Goal: Answer question/provide support: Share knowledge or assist other users

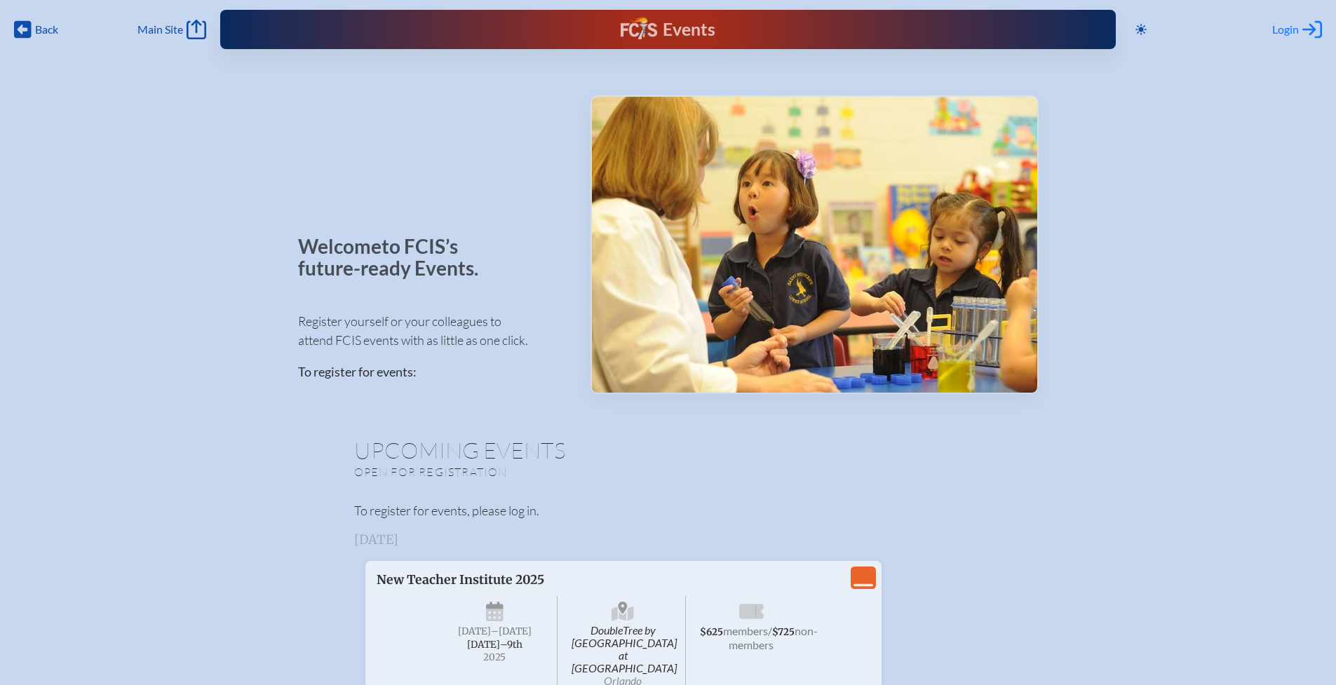
click at [1292, 25] on span "Login" at bounding box center [1285, 29] width 27 height 14
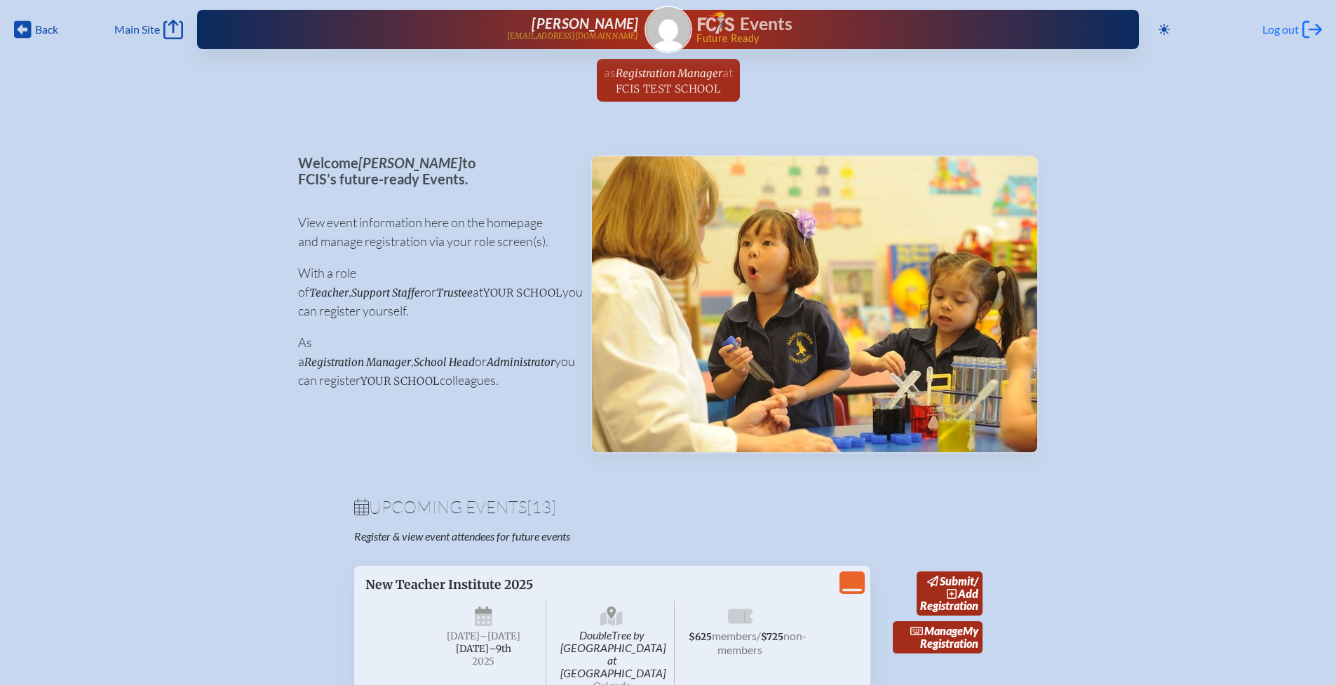
click at [1279, 34] on span "Log out" at bounding box center [1280, 29] width 36 height 14
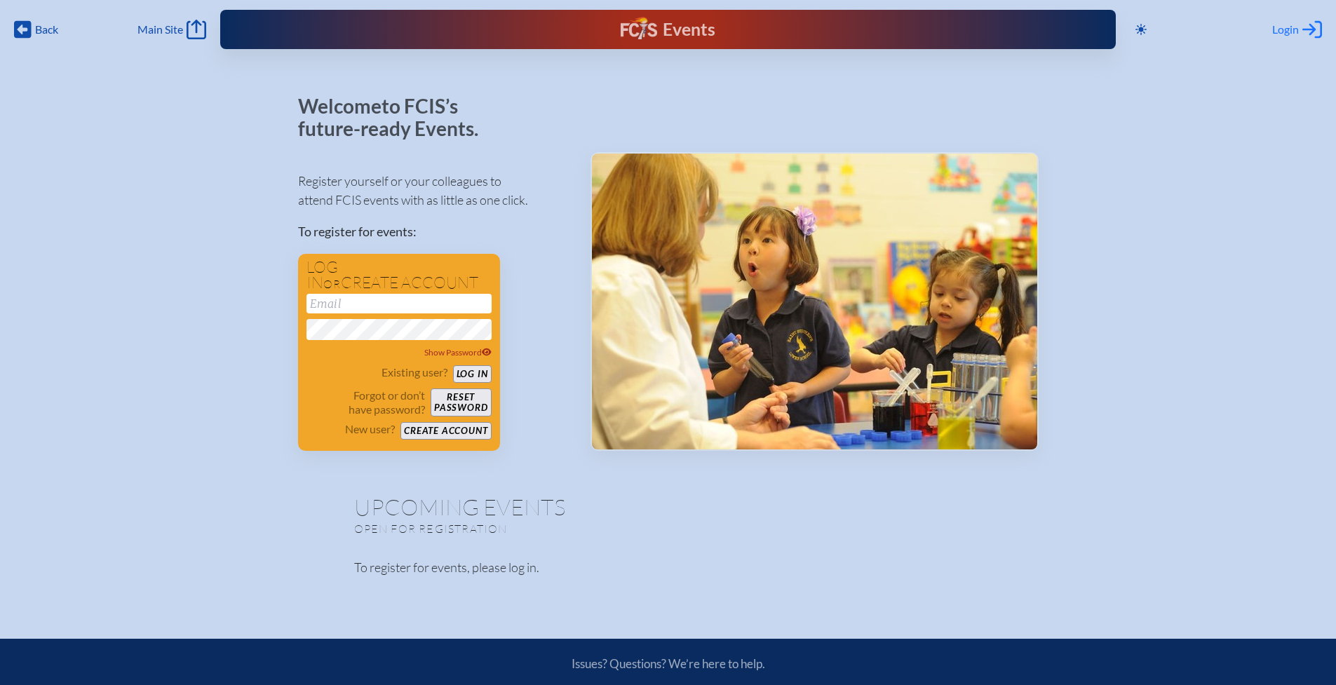
type input "[EMAIL_ADDRESS][DOMAIN_NAME]"
click at [1290, 32] on span "Login" at bounding box center [1285, 29] width 27 height 14
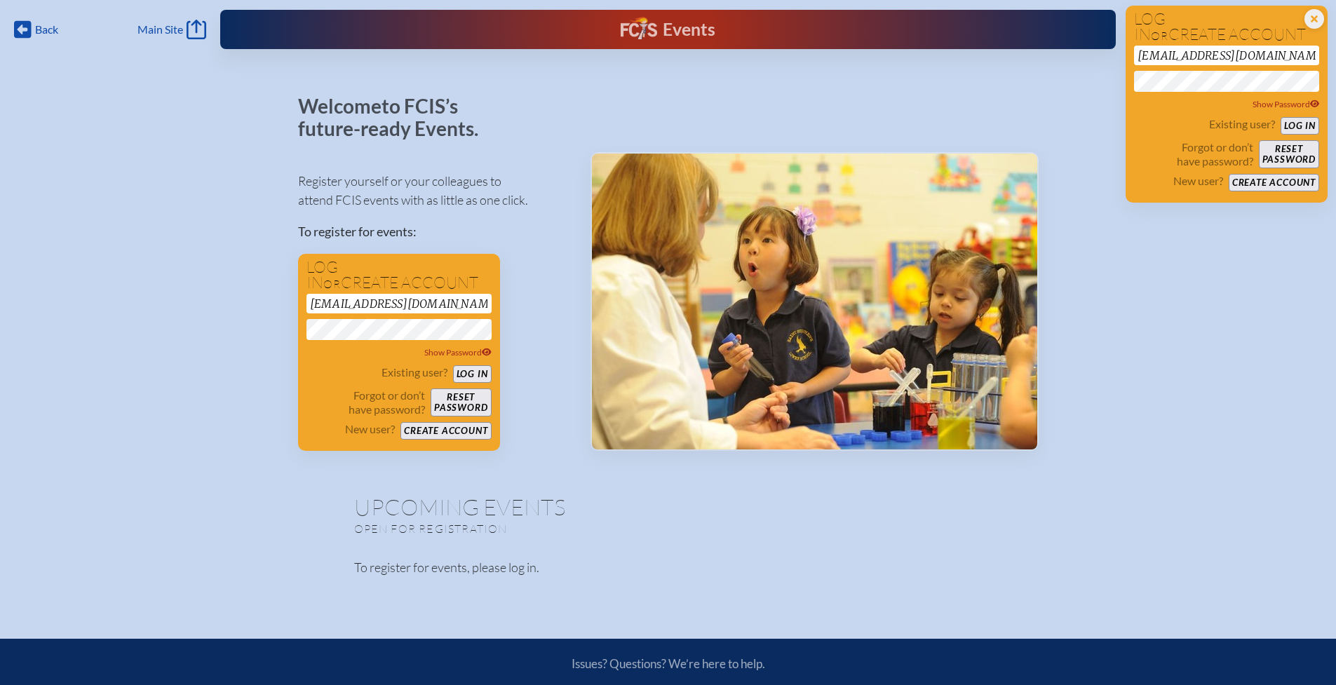
click at [1127, 292] on div "Welcome to FCIS’s future-ready Events. Register yourself or your colleagues to …" at bounding box center [667, 344] width 1291 height 498
click at [1289, 124] on button "Log in" at bounding box center [1299, 126] width 39 height 18
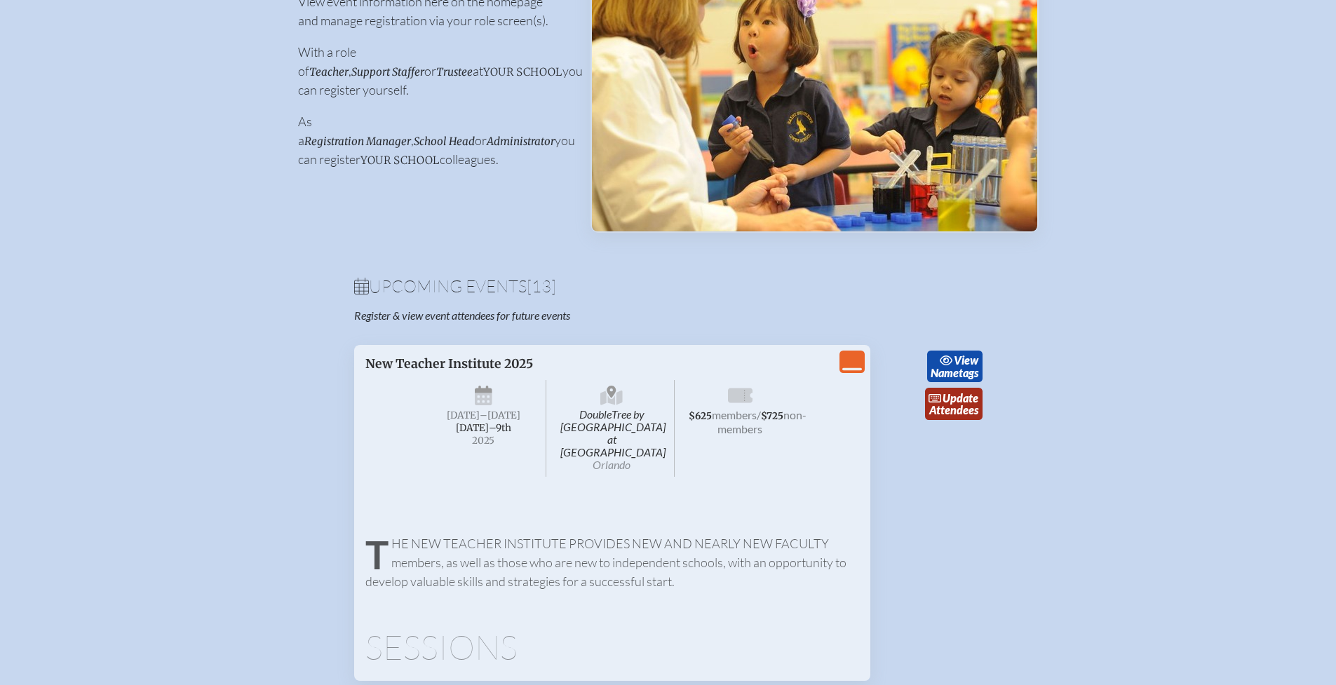
scroll to position [225, 0]
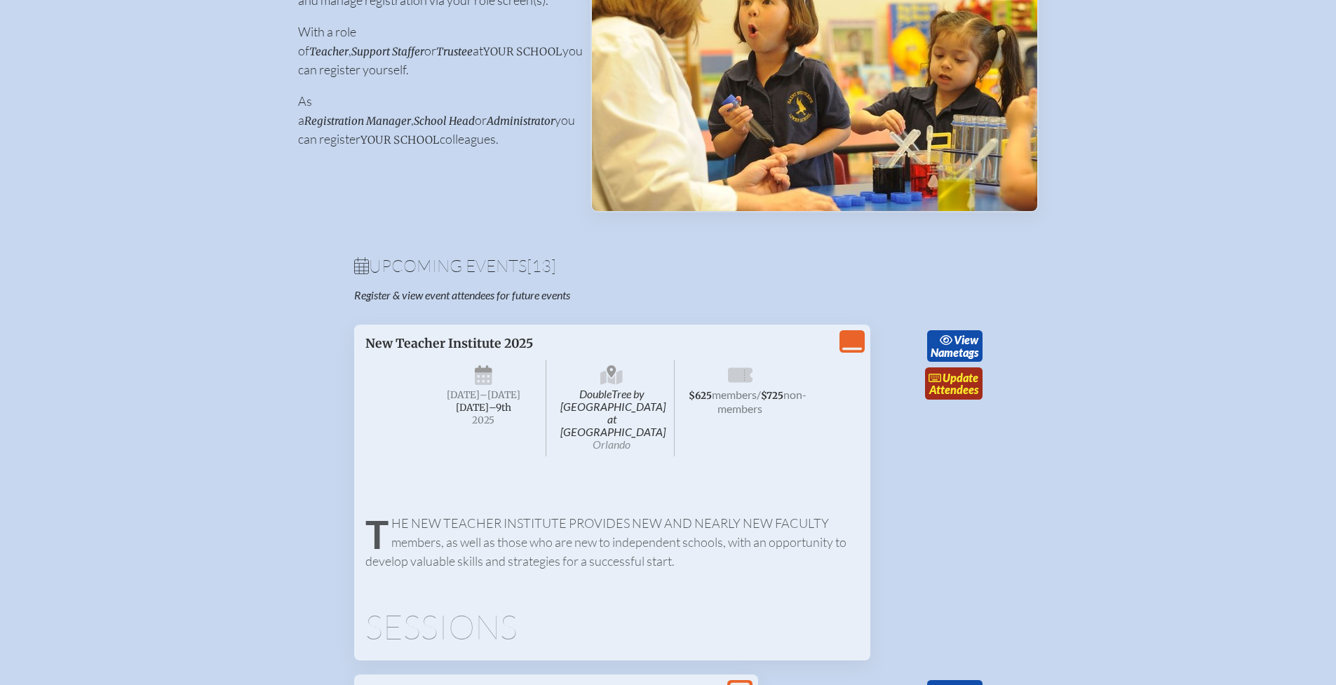
click at [968, 386] on link "update Attendees" at bounding box center [953, 383] width 57 height 32
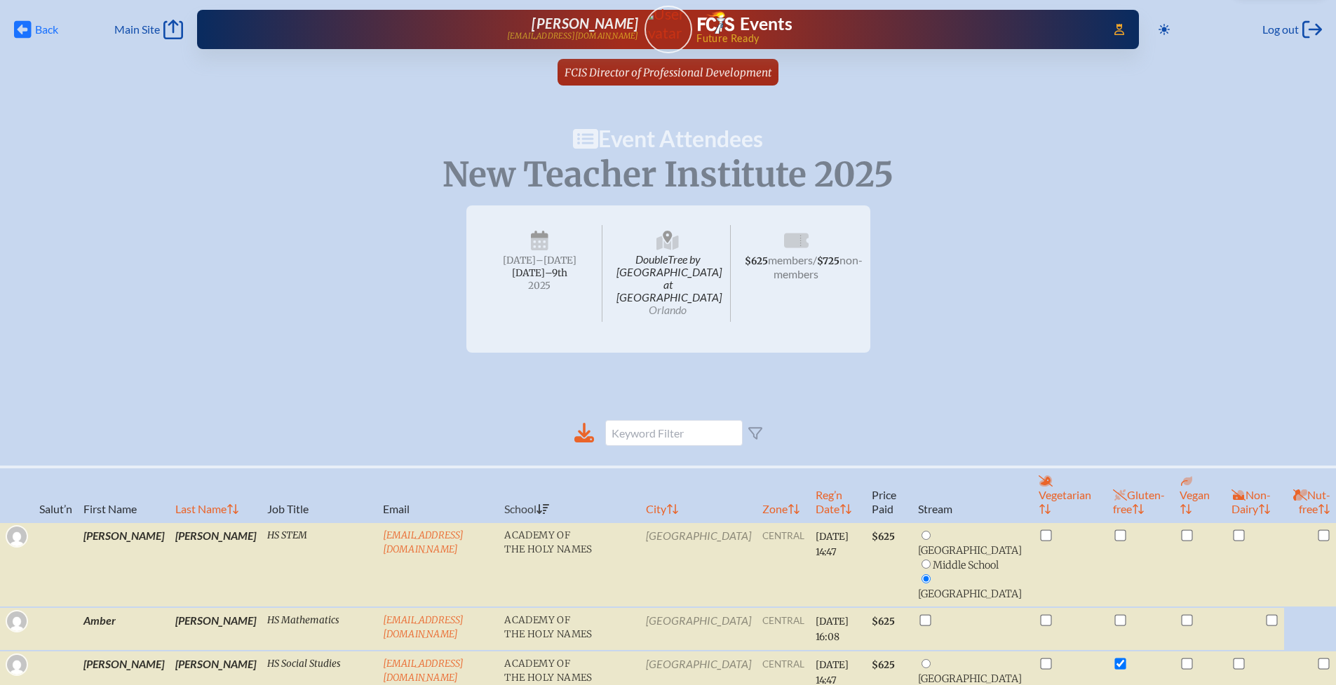
click at [27, 34] on icon at bounding box center [23, 30] width 18 height 18
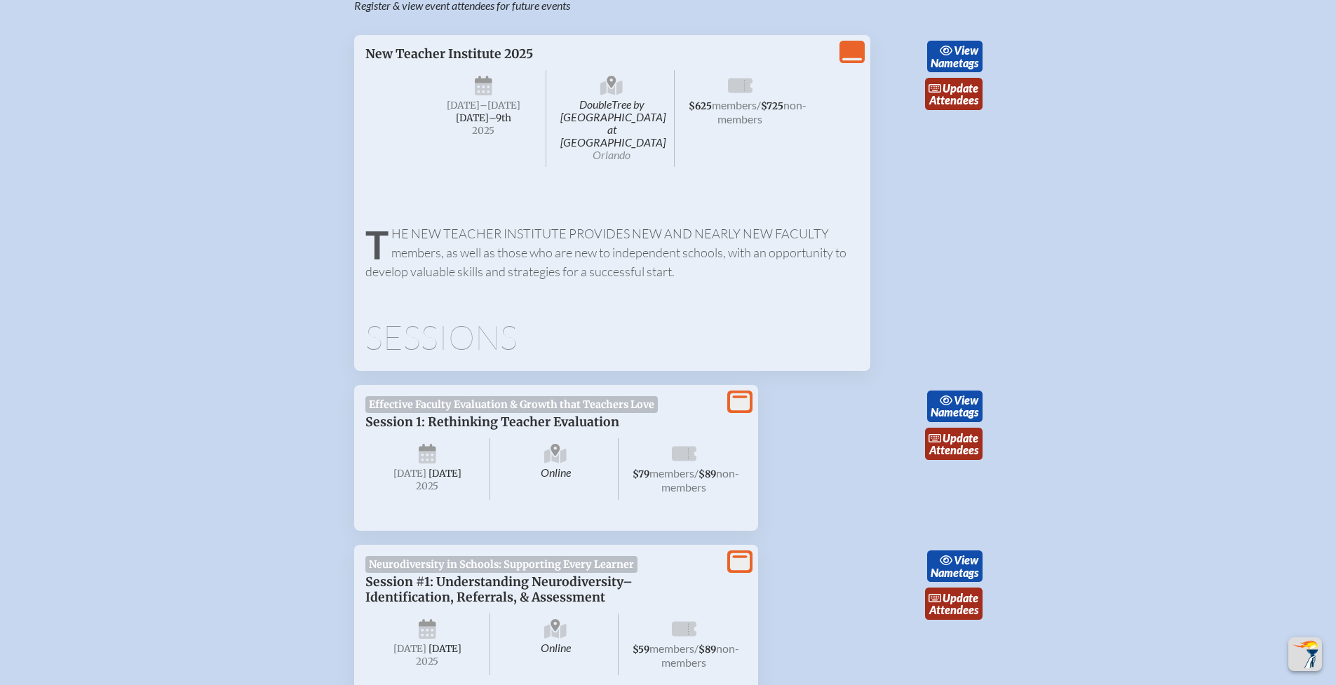
scroll to position [547, 0]
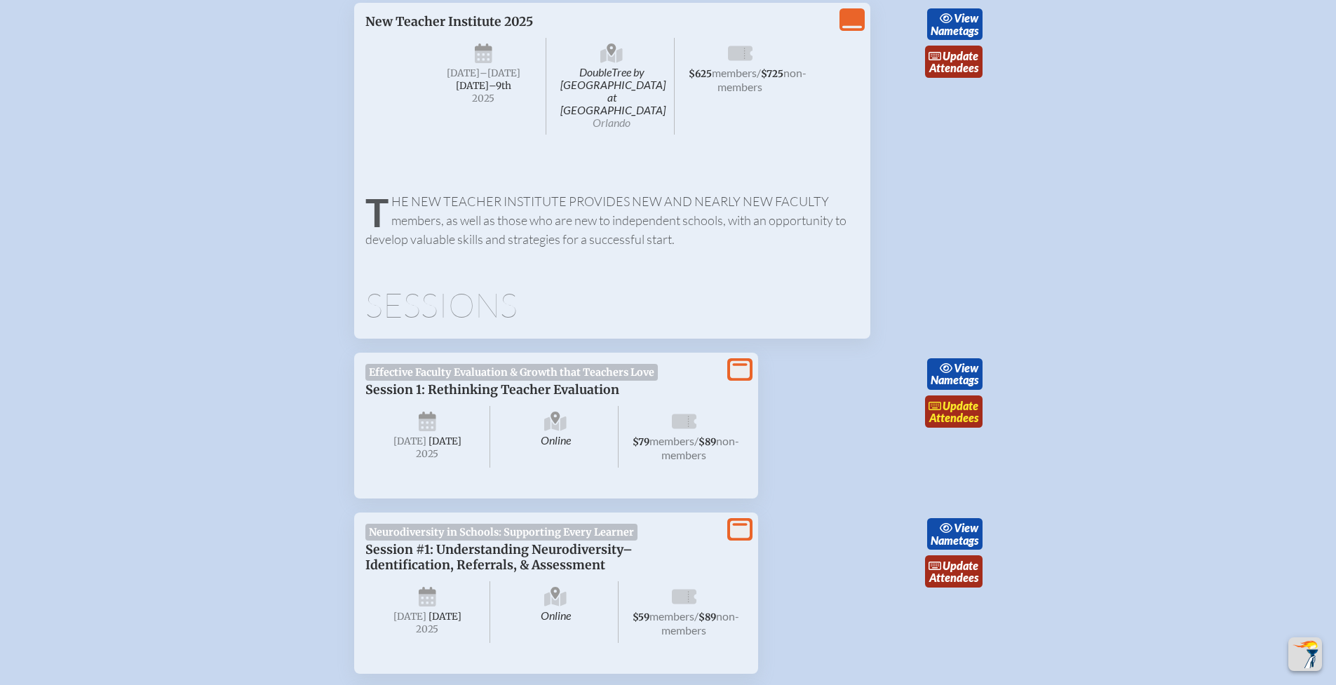
click at [949, 405] on link "update Attendees" at bounding box center [953, 411] width 57 height 32
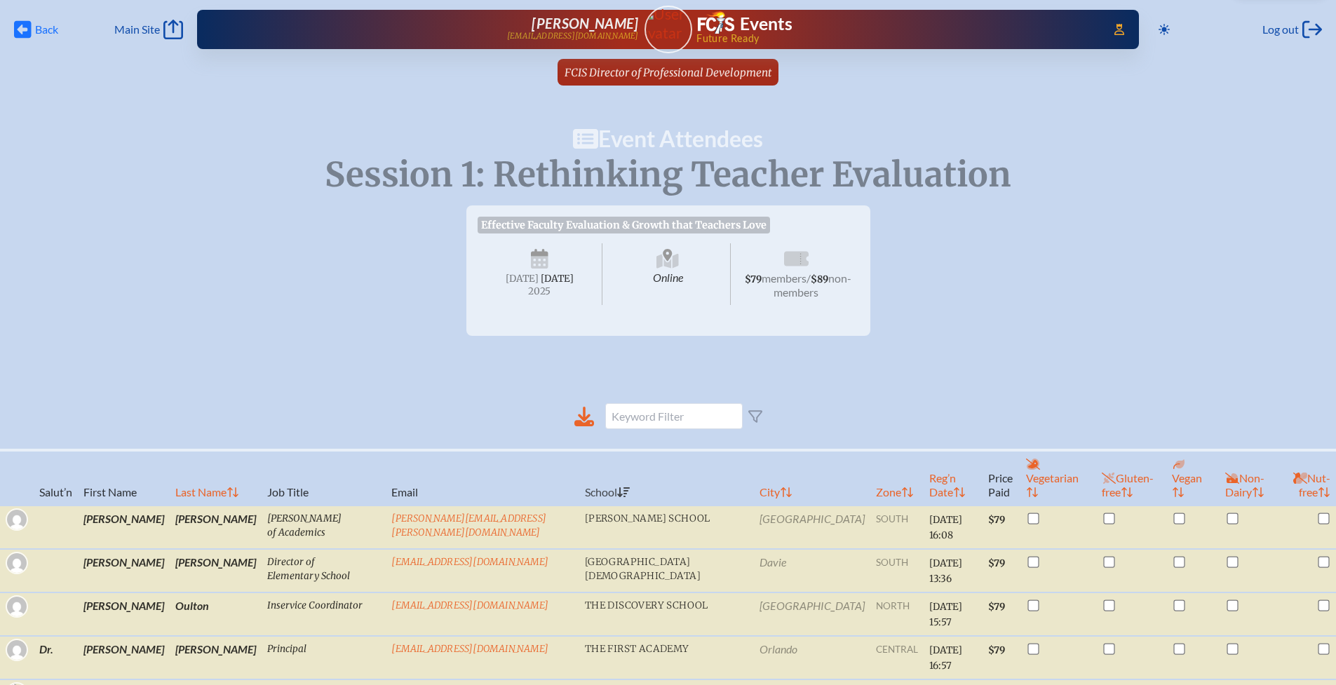
click at [36, 29] on span "Back" at bounding box center [46, 29] width 23 height 14
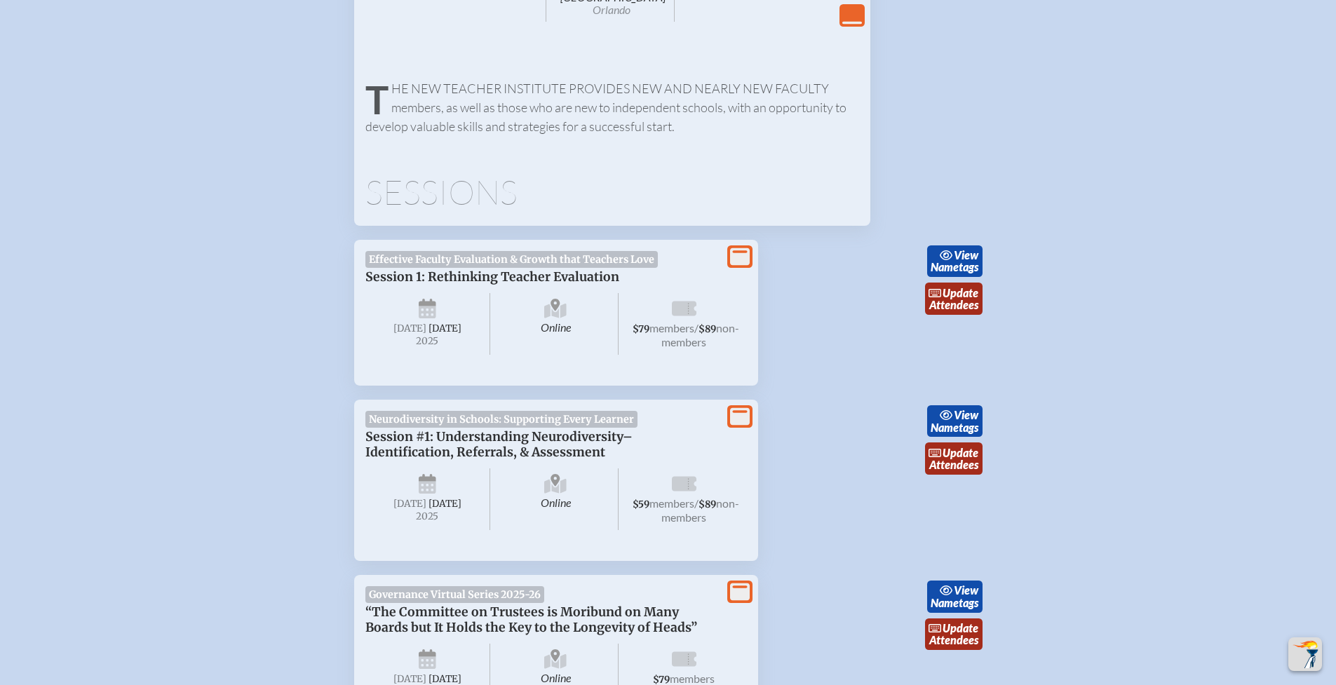
scroll to position [665, 0]
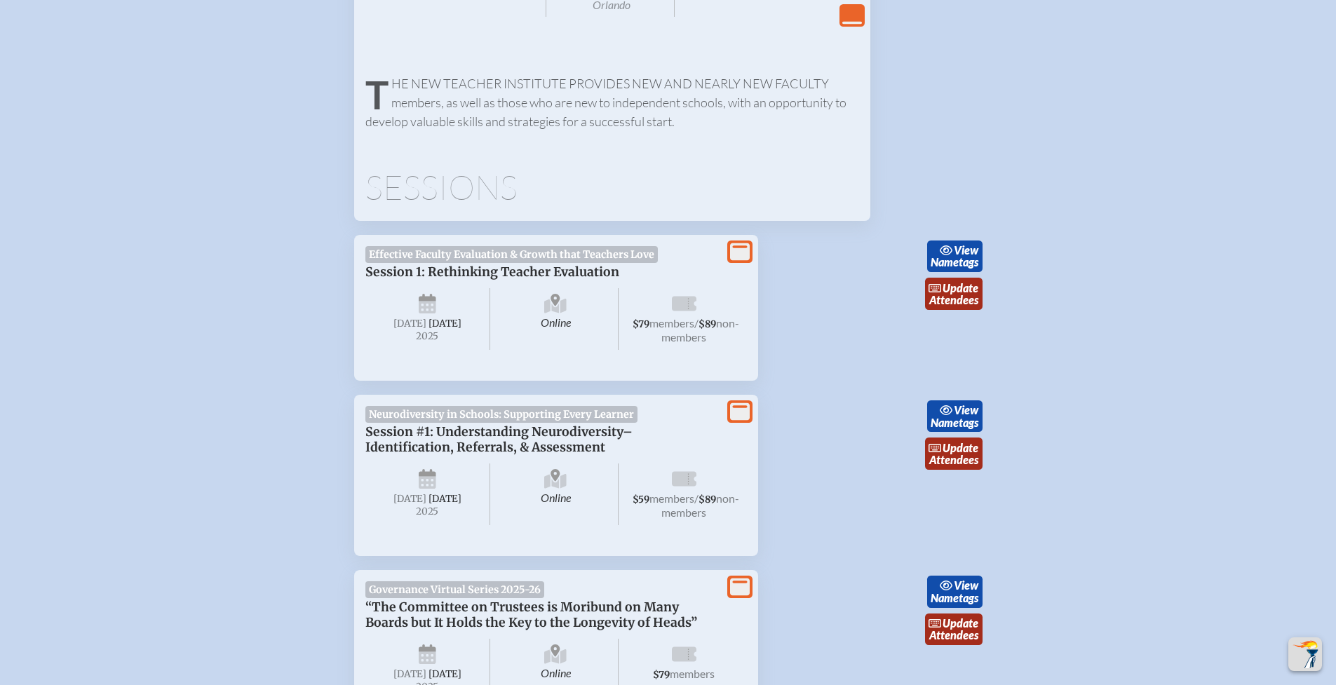
click at [995, 559] on li "View More Neurodiversity in Schools: Supporting Every Learner Session #1: Under…" at bounding box center [668, 644] width 662 height 170
click at [971, 452] on link "update Attendees" at bounding box center [953, 453] width 57 height 32
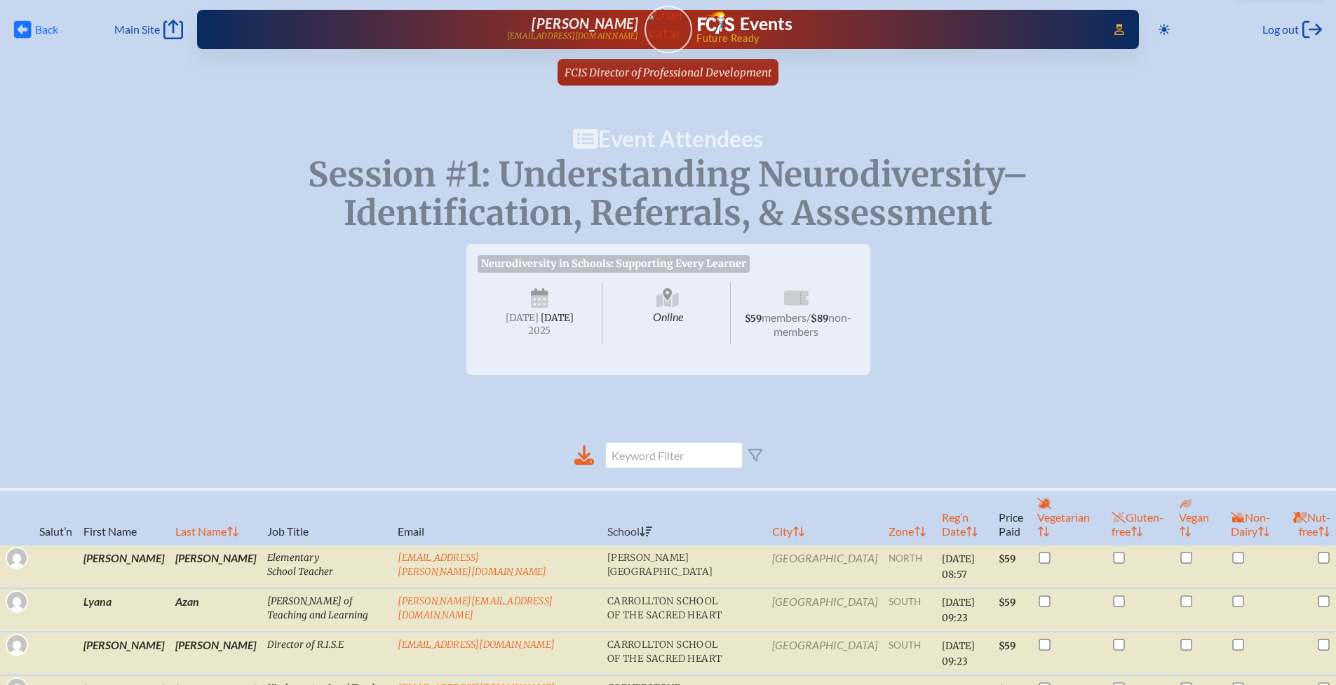
click at [27, 24] on icon at bounding box center [23, 30] width 18 height 18
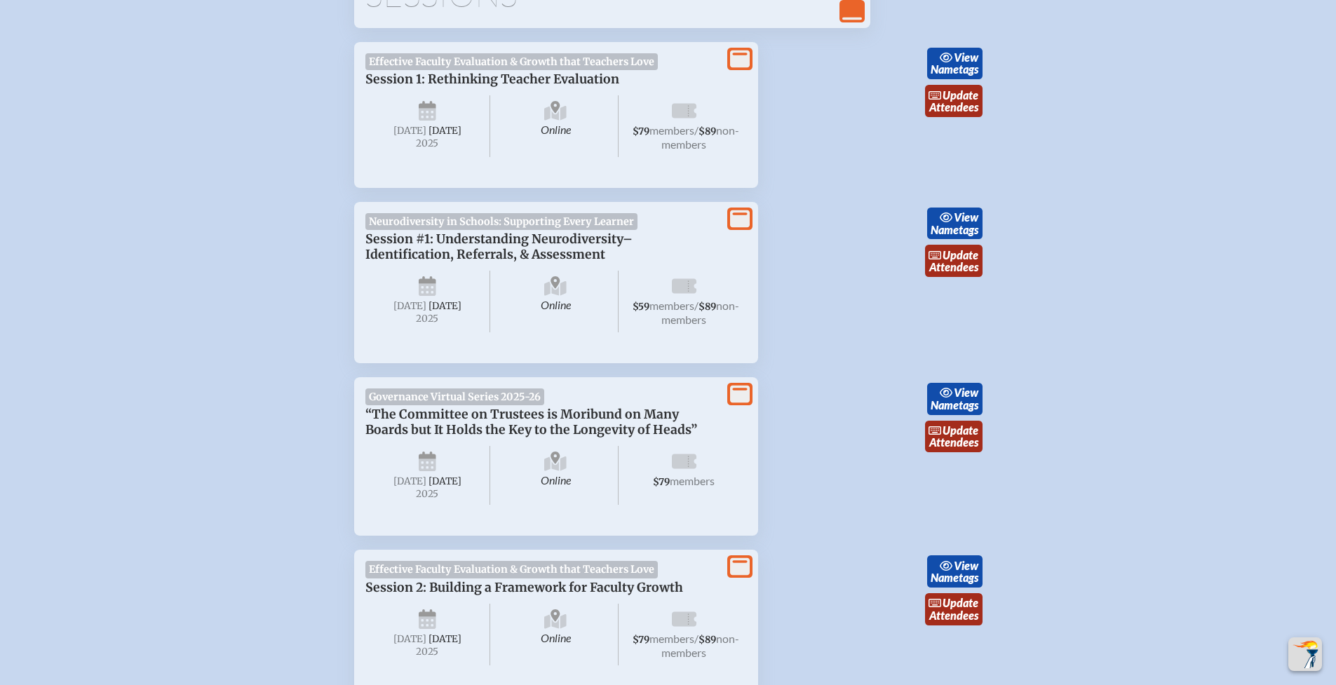
scroll to position [877, 0]
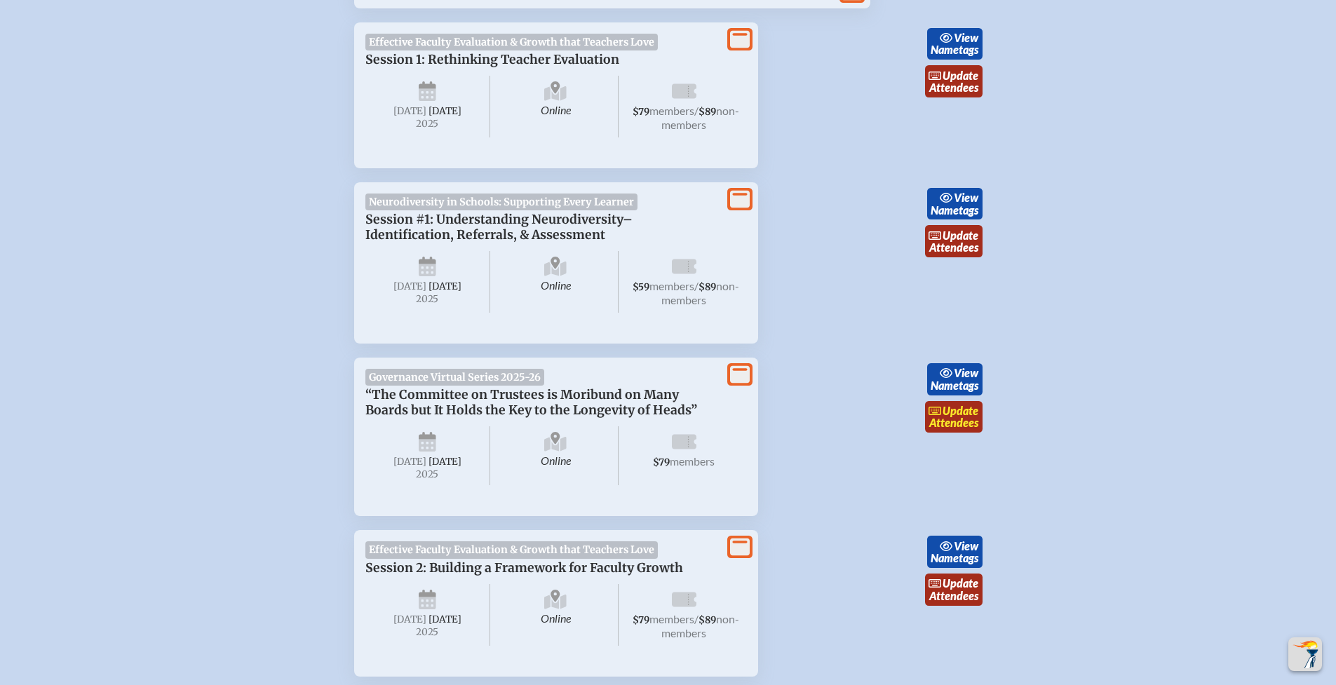
click at [955, 430] on link "update Attendees" at bounding box center [953, 417] width 57 height 32
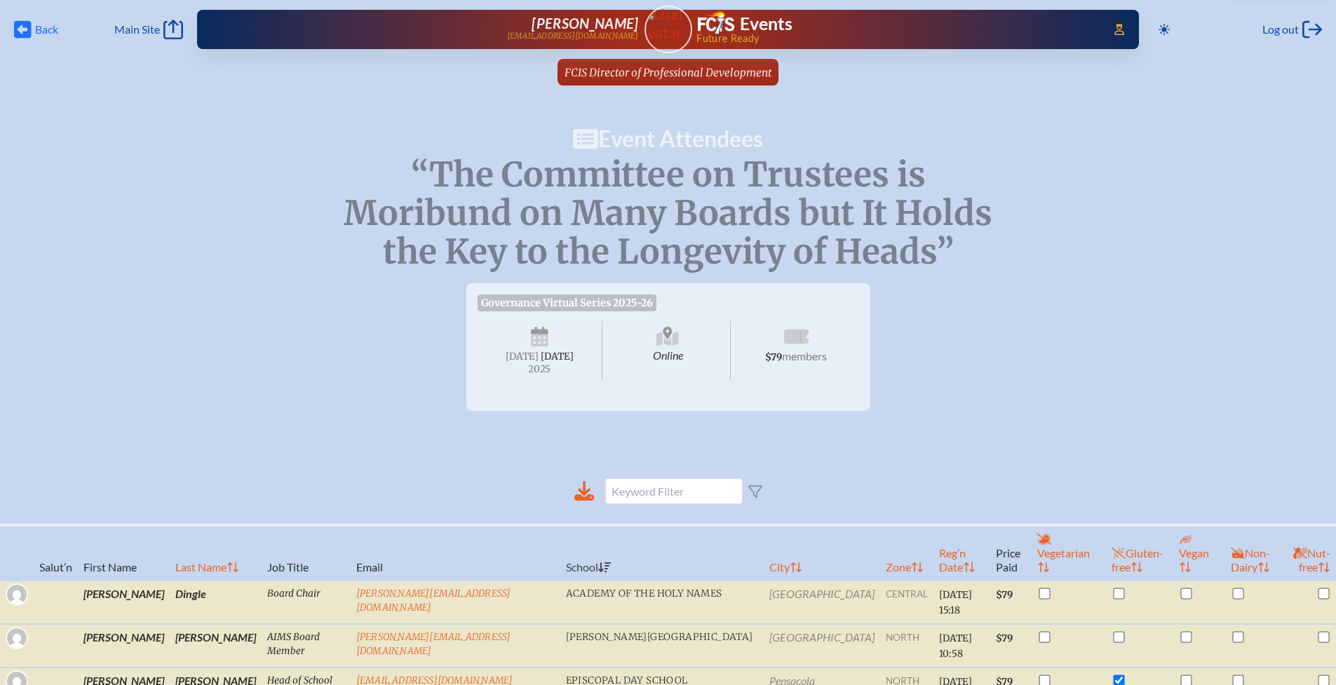
click at [25, 27] on icon "Back" at bounding box center [23, 30] width 18 height 20
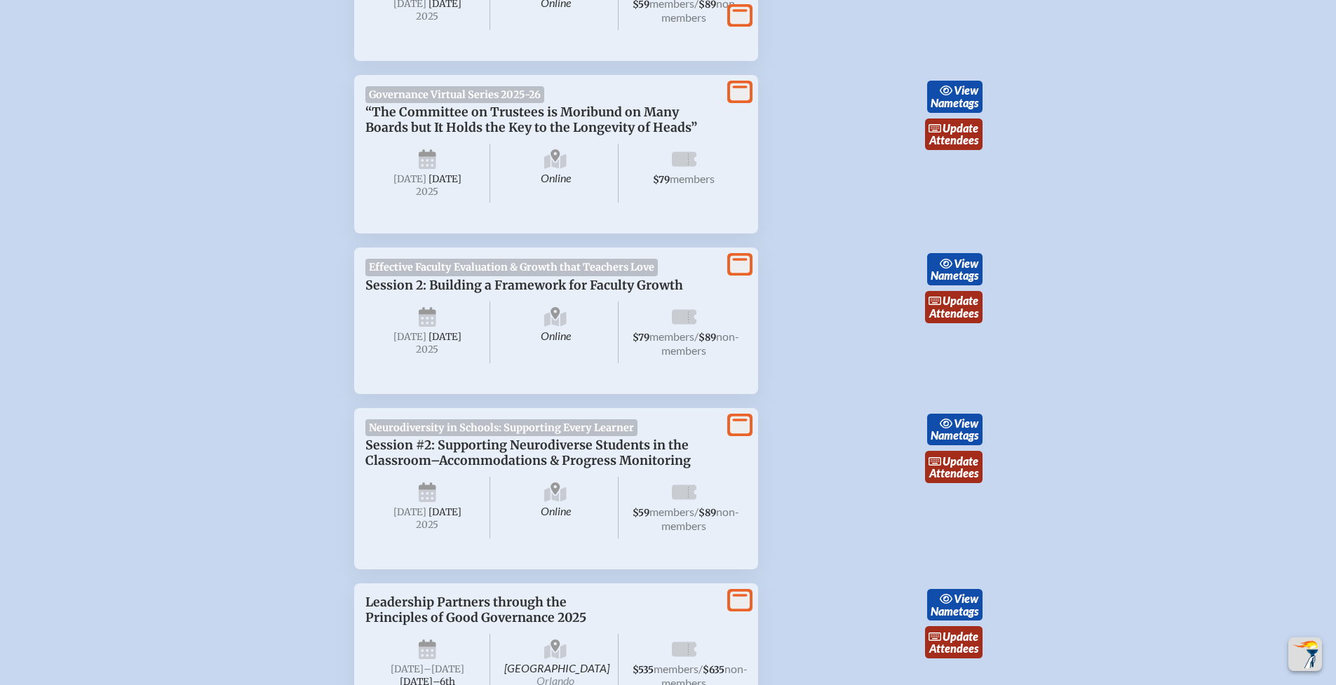
scroll to position [1163, 0]
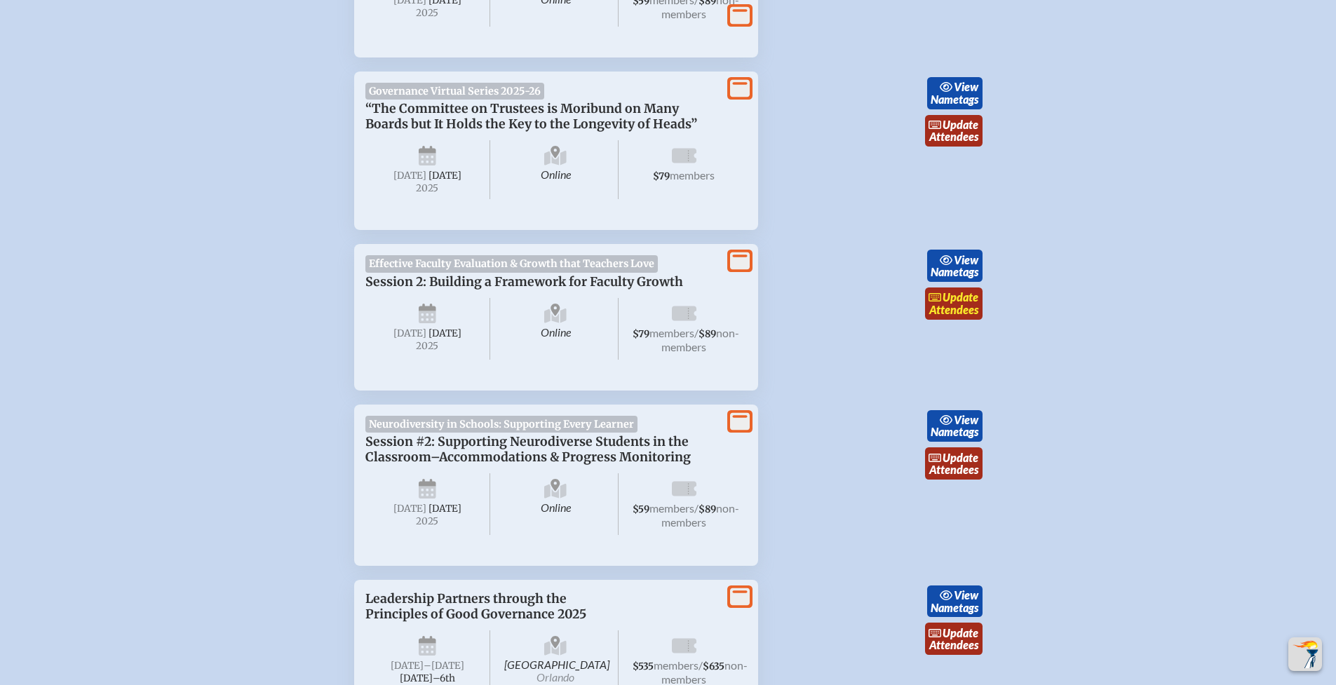
click at [962, 320] on link "update Attendees" at bounding box center [953, 303] width 57 height 32
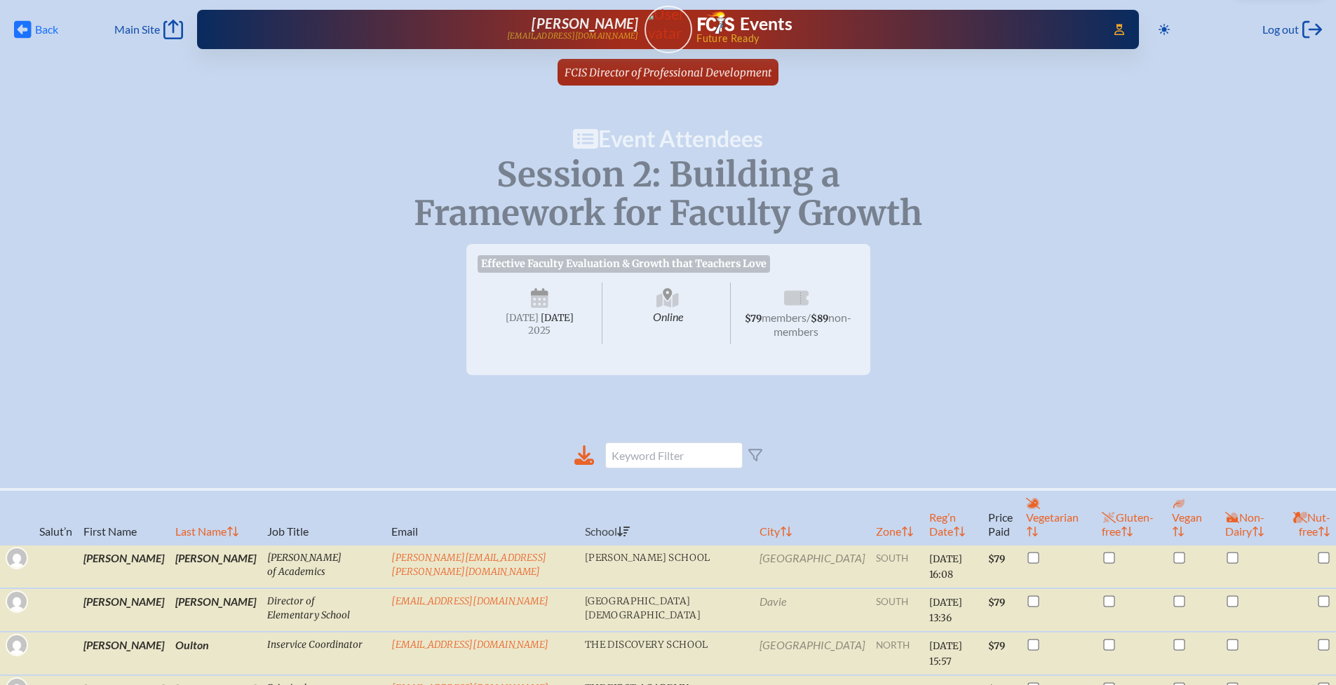
click at [24, 29] on icon "Back" at bounding box center [23, 30] width 18 height 20
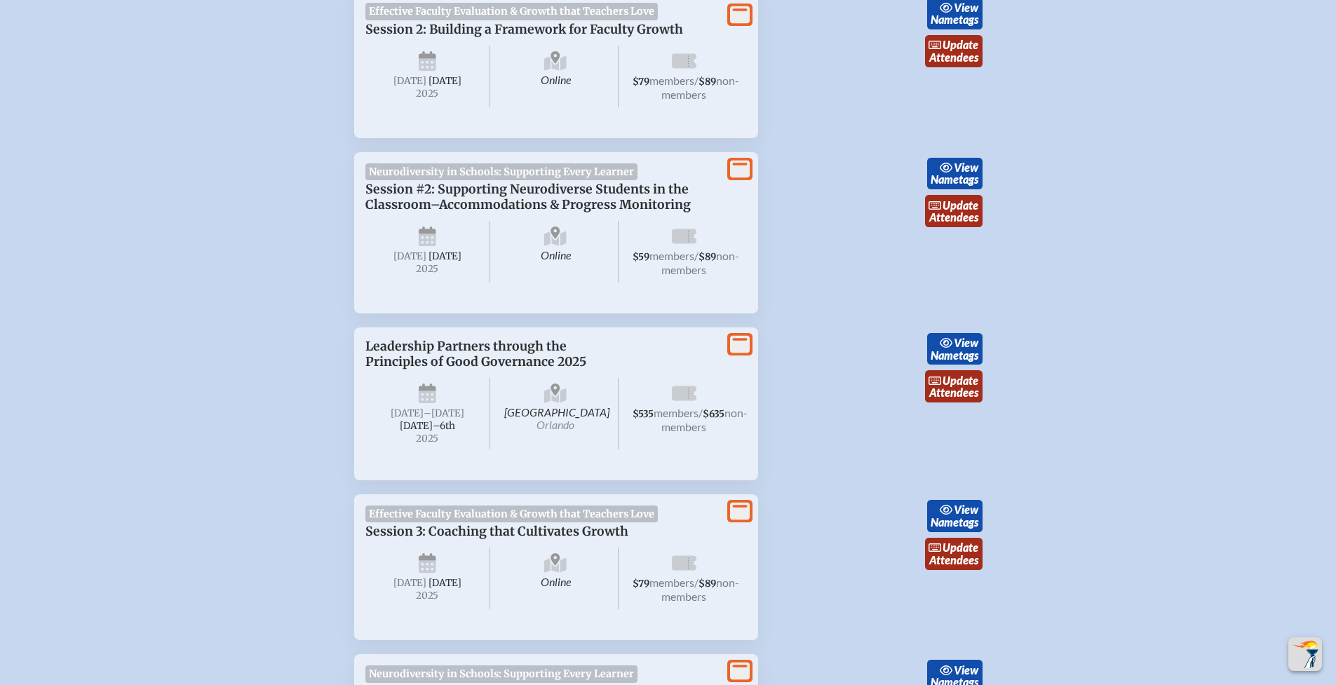
scroll to position [1416, 0]
click at [951, 226] on link "update Attendees" at bounding box center [953, 210] width 57 height 32
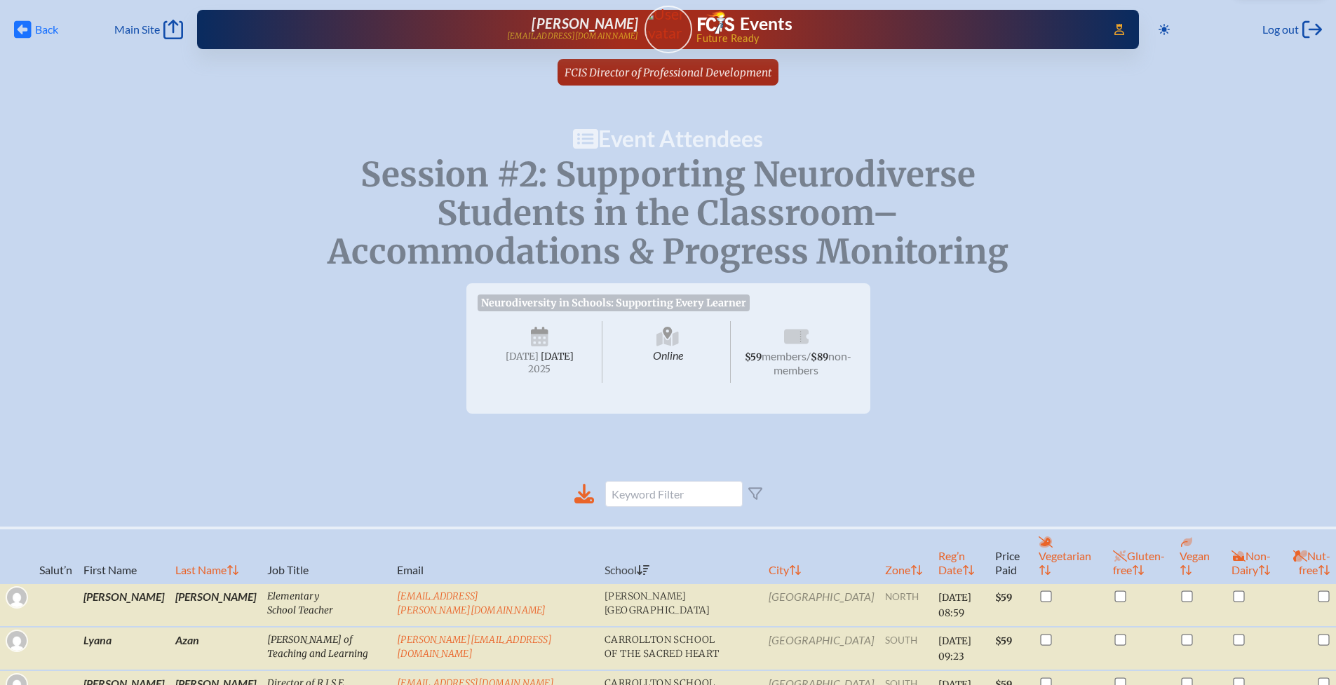
click at [27, 29] on icon "Back" at bounding box center [23, 30] width 18 height 20
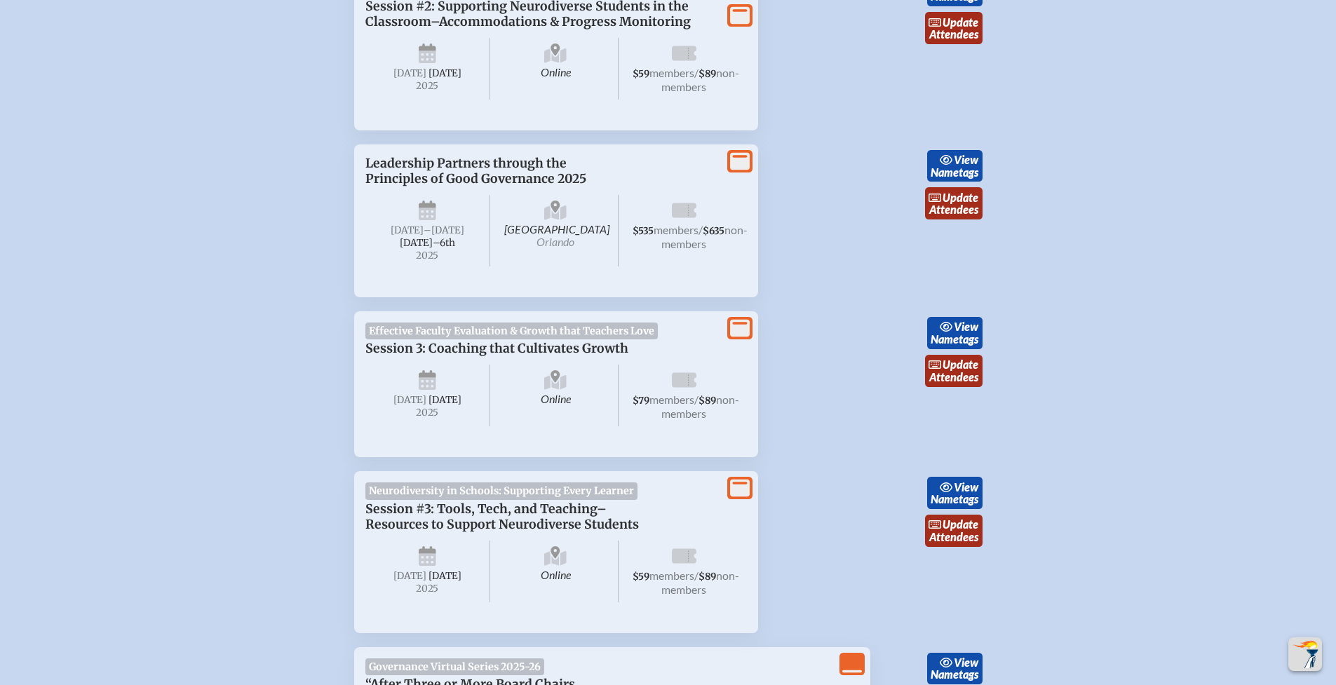
scroll to position [1615, 0]
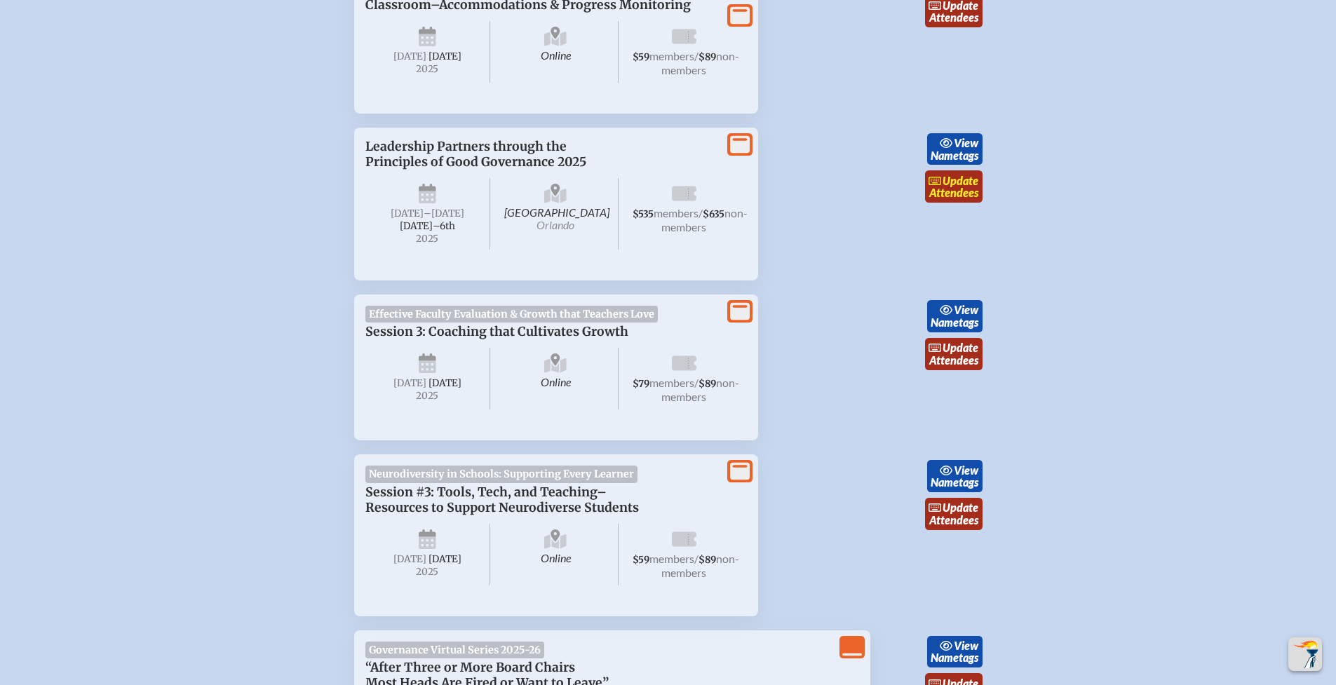
click at [959, 203] on link "update Attendees" at bounding box center [953, 186] width 57 height 32
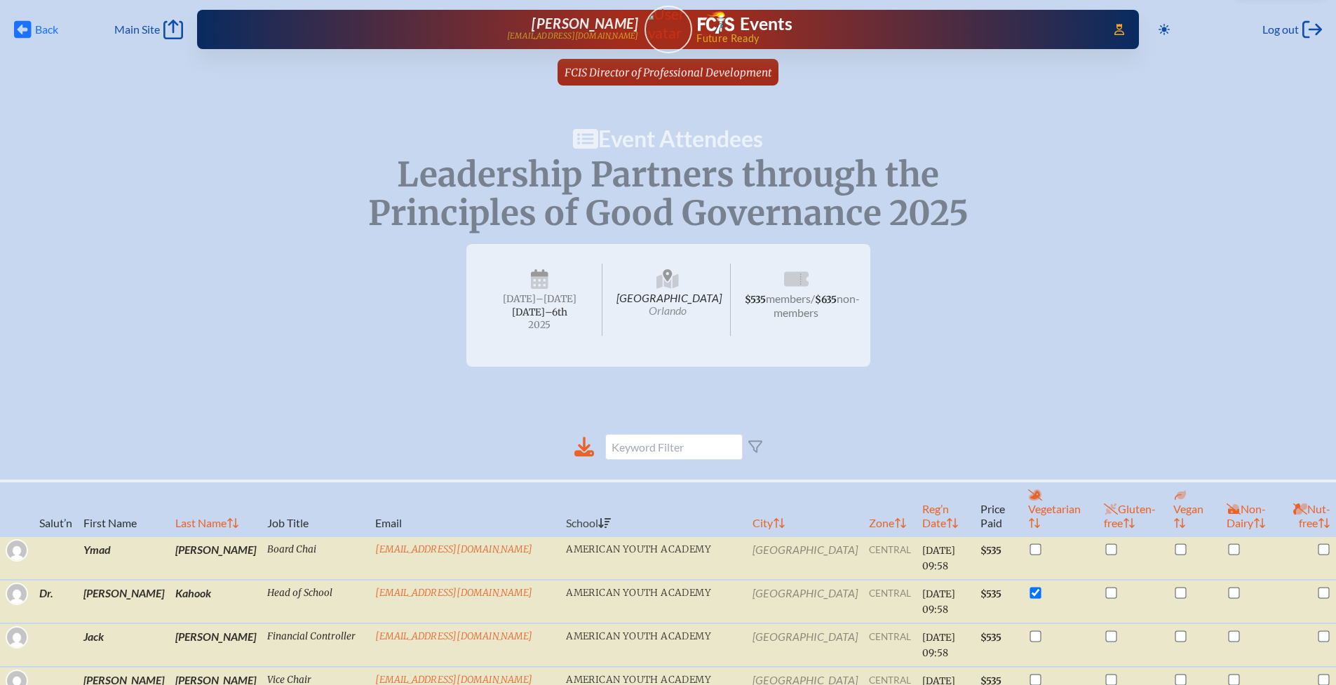
click at [32, 31] on span "Back Back" at bounding box center [36, 30] width 44 height 20
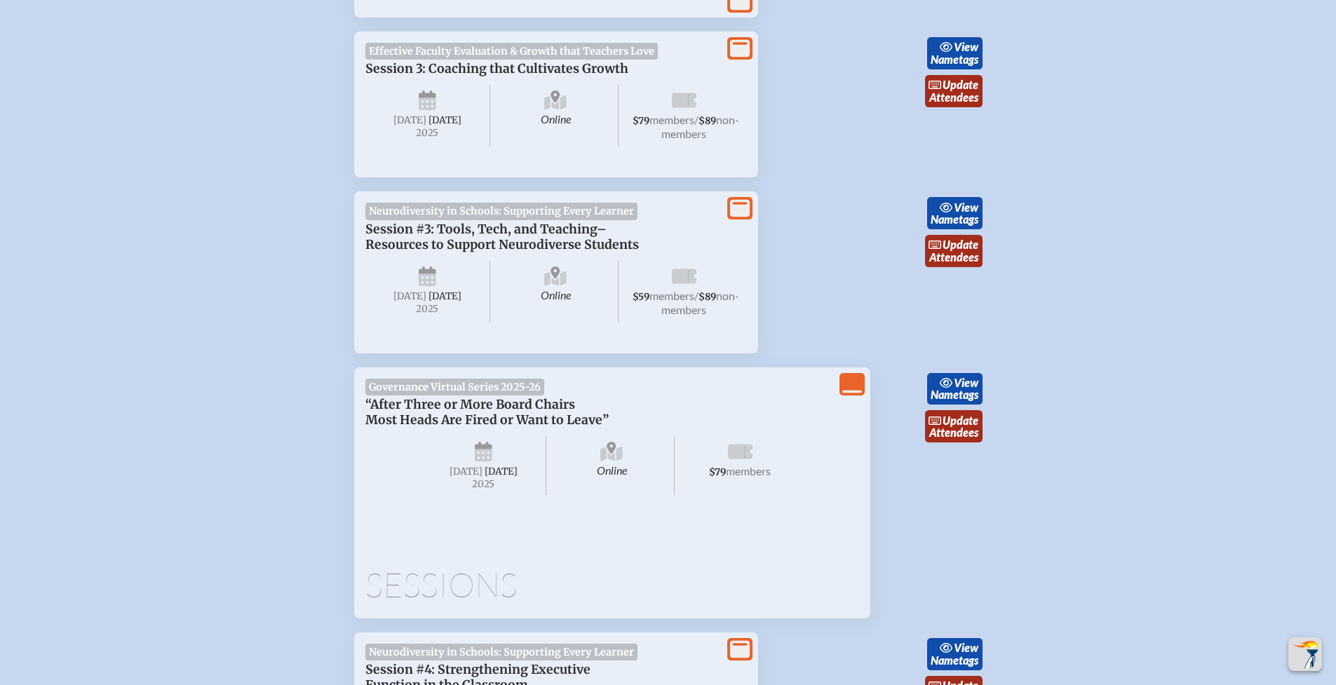
scroll to position [1894, 0]
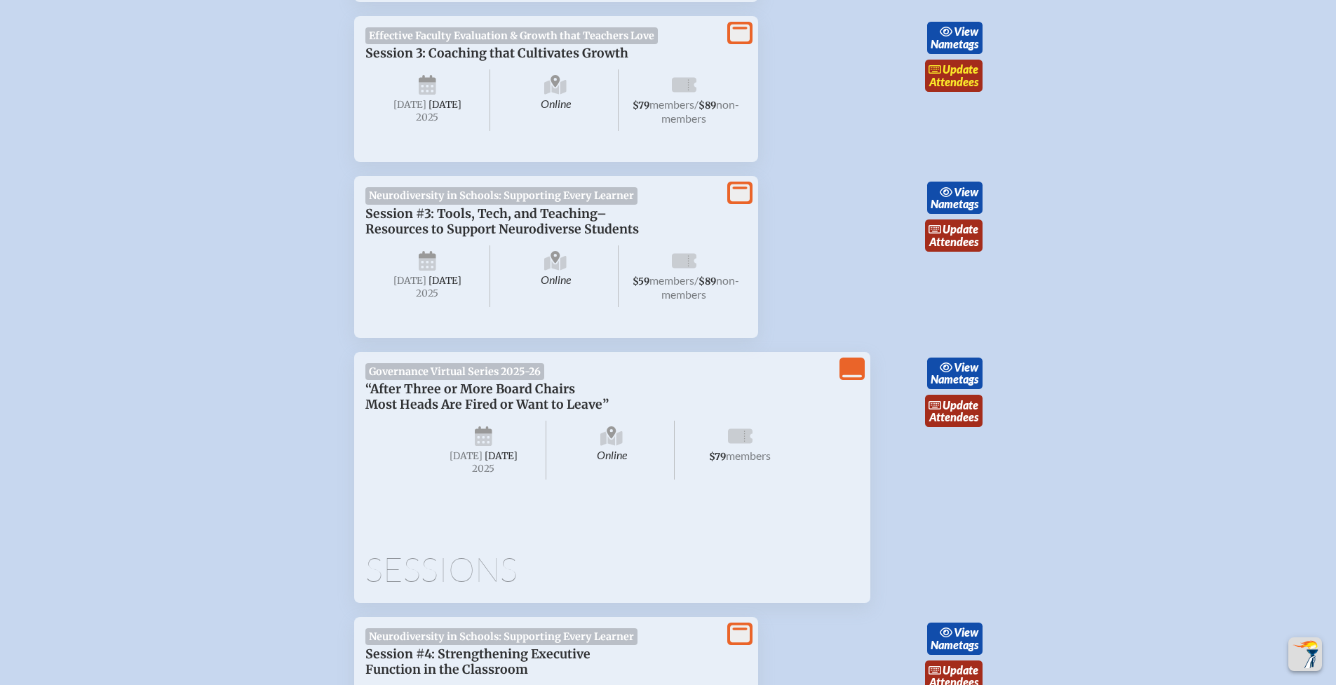
click at [941, 92] on link "update Attendees" at bounding box center [953, 76] width 57 height 32
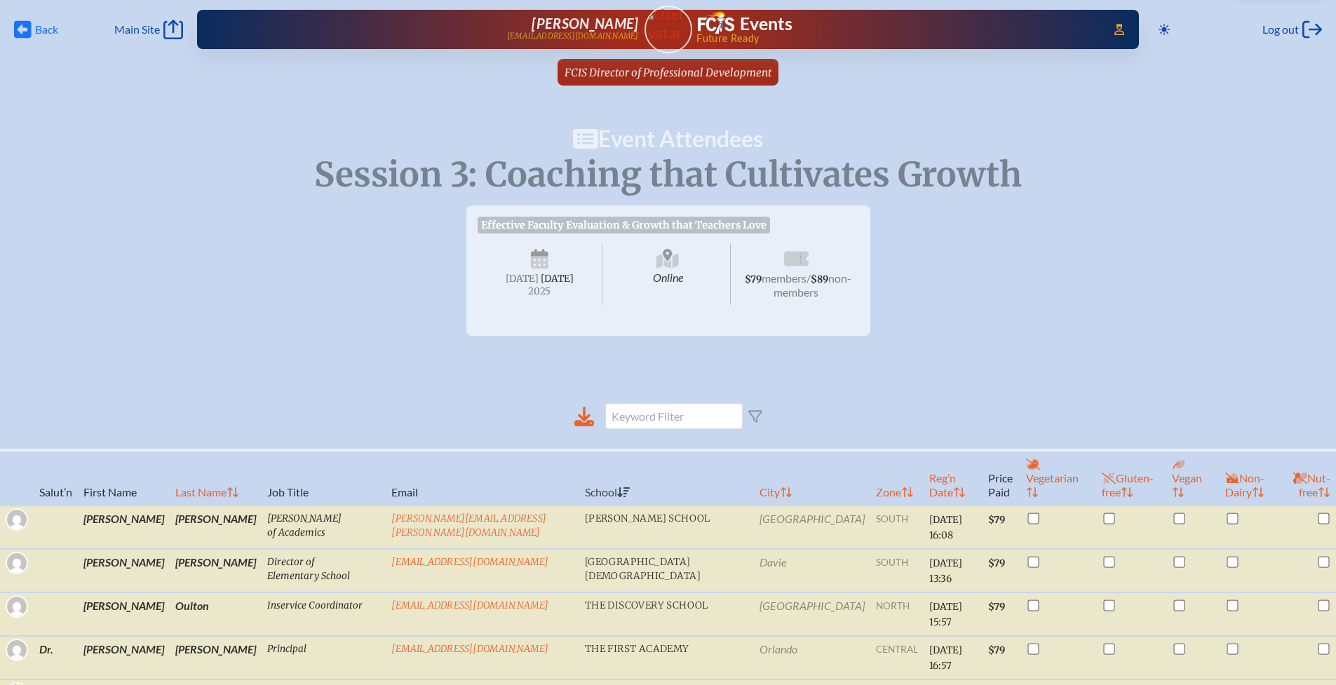
click at [31, 27] on span "Back Back" at bounding box center [36, 30] width 44 height 20
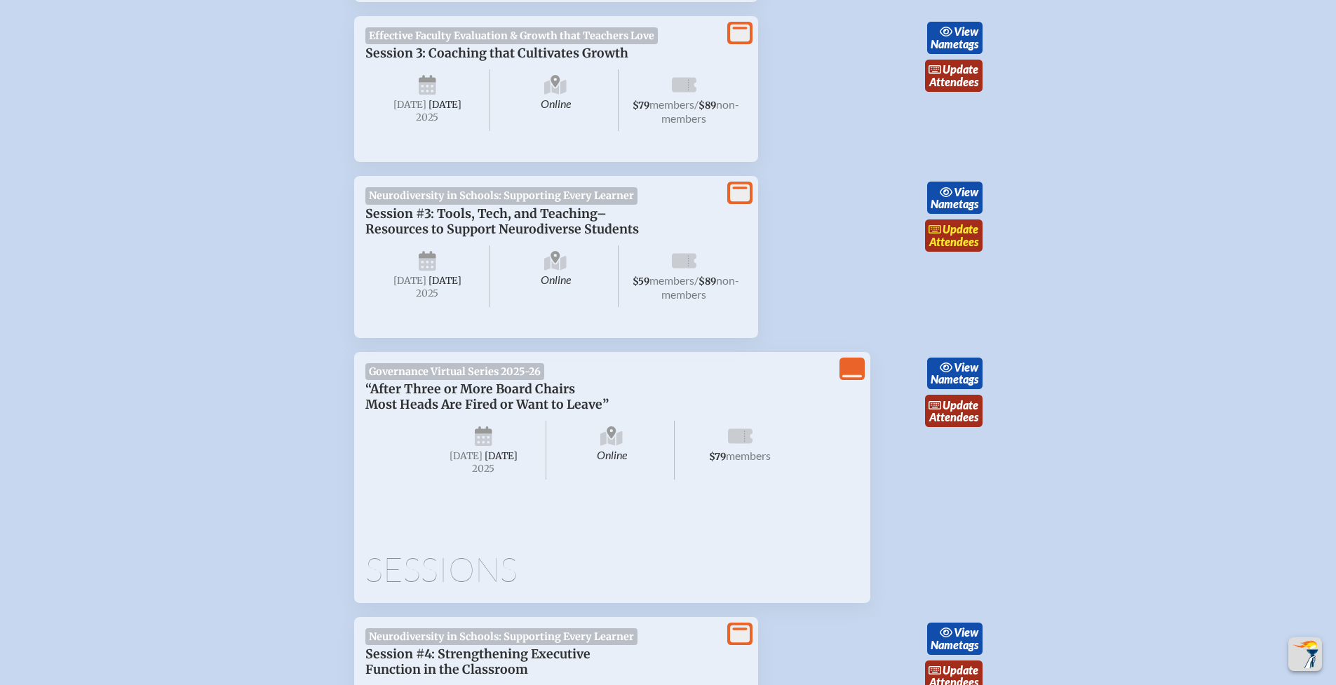
click at [943, 252] on link "update Attendees" at bounding box center [953, 235] width 57 height 32
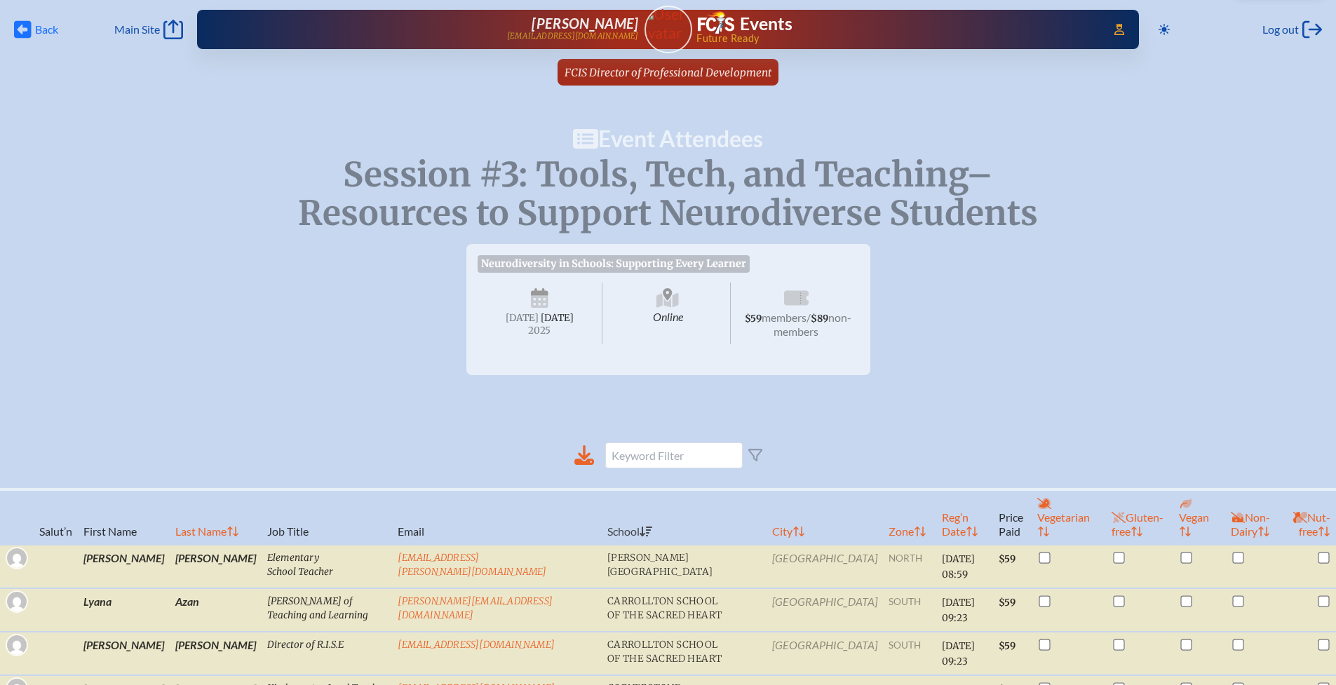
click at [27, 32] on icon at bounding box center [23, 30] width 18 height 18
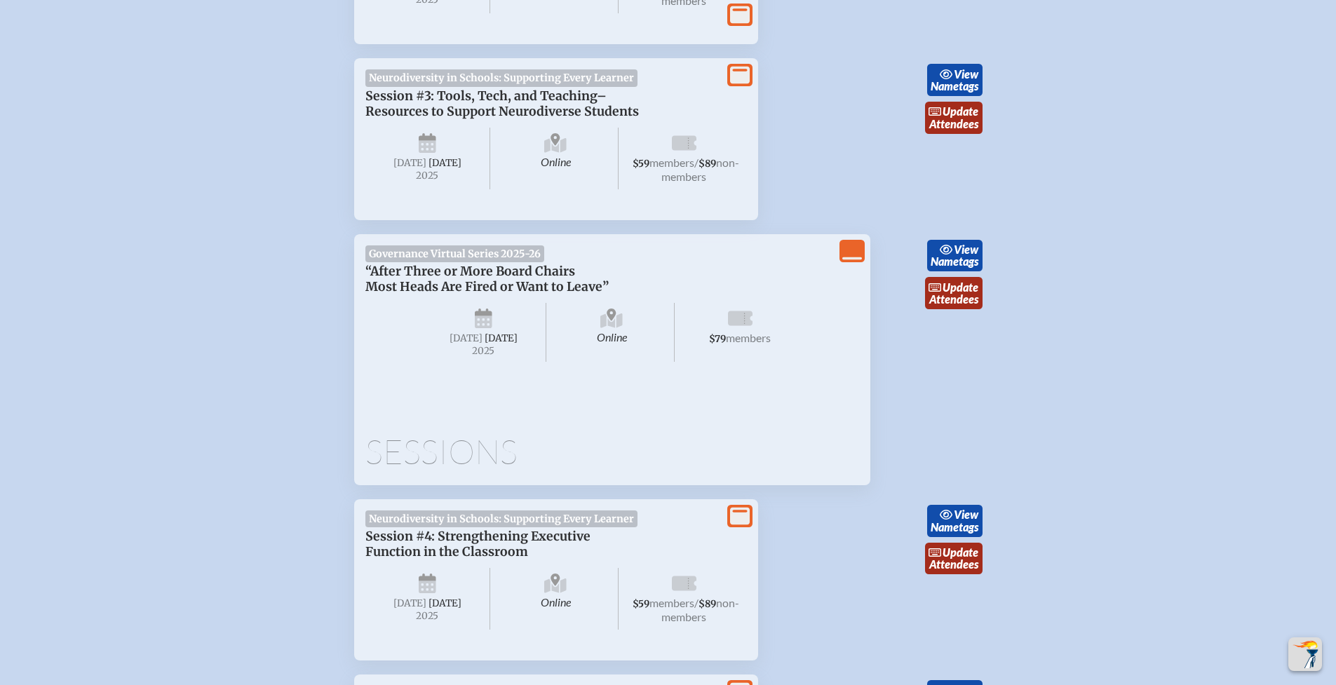
scroll to position [2070, 0]
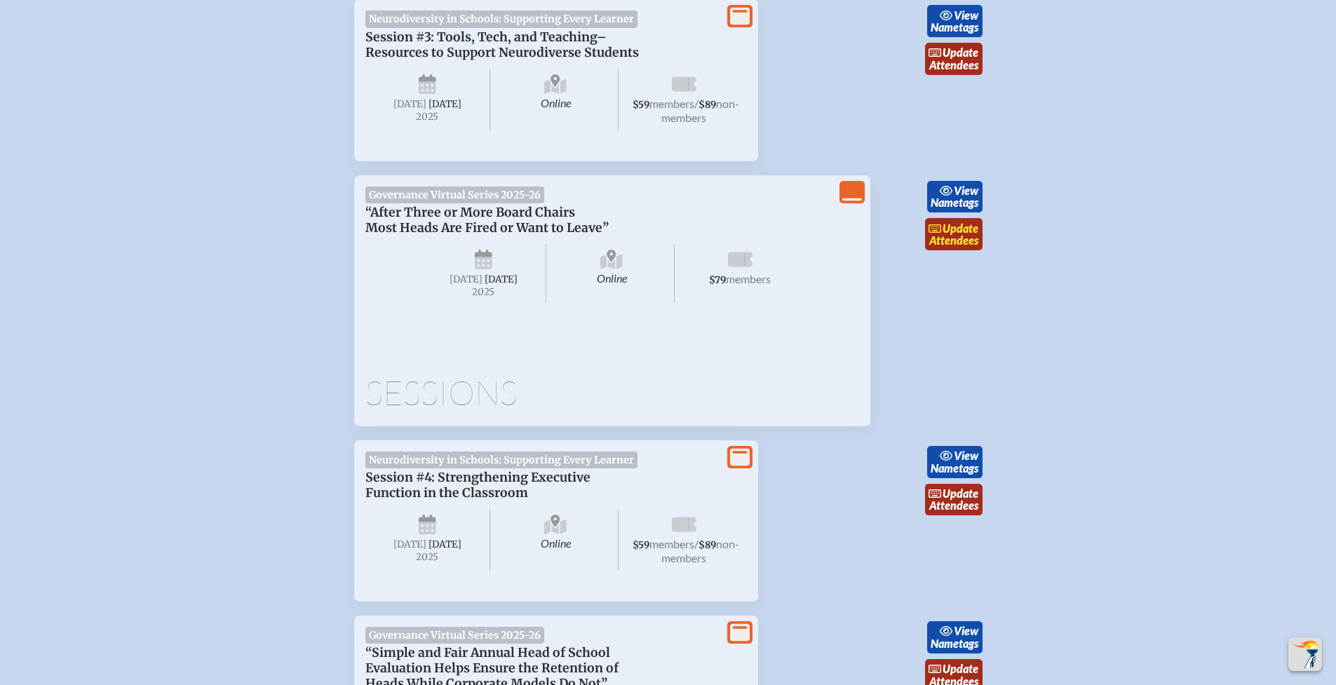
click at [962, 250] on link "update Attendees" at bounding box center [953, 234] width 57 height 32
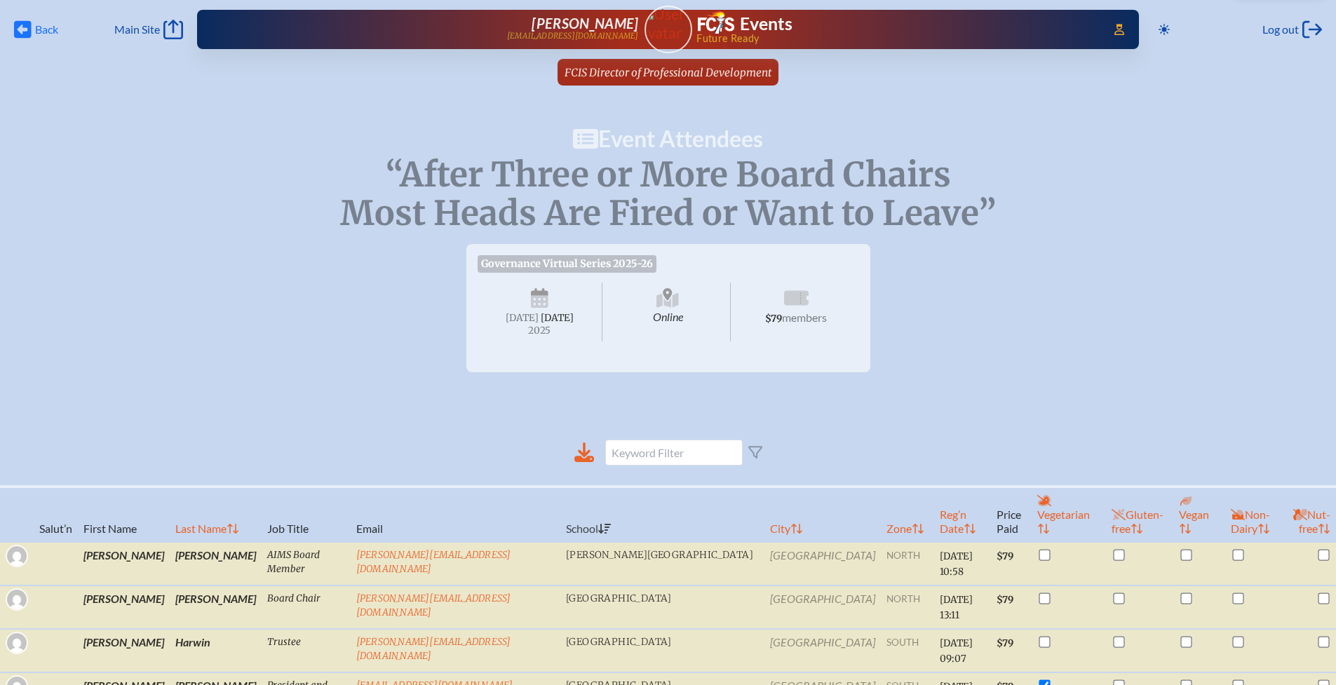
click at [24, 24] on icon at bounding box center [23, 30] width 18 height 18
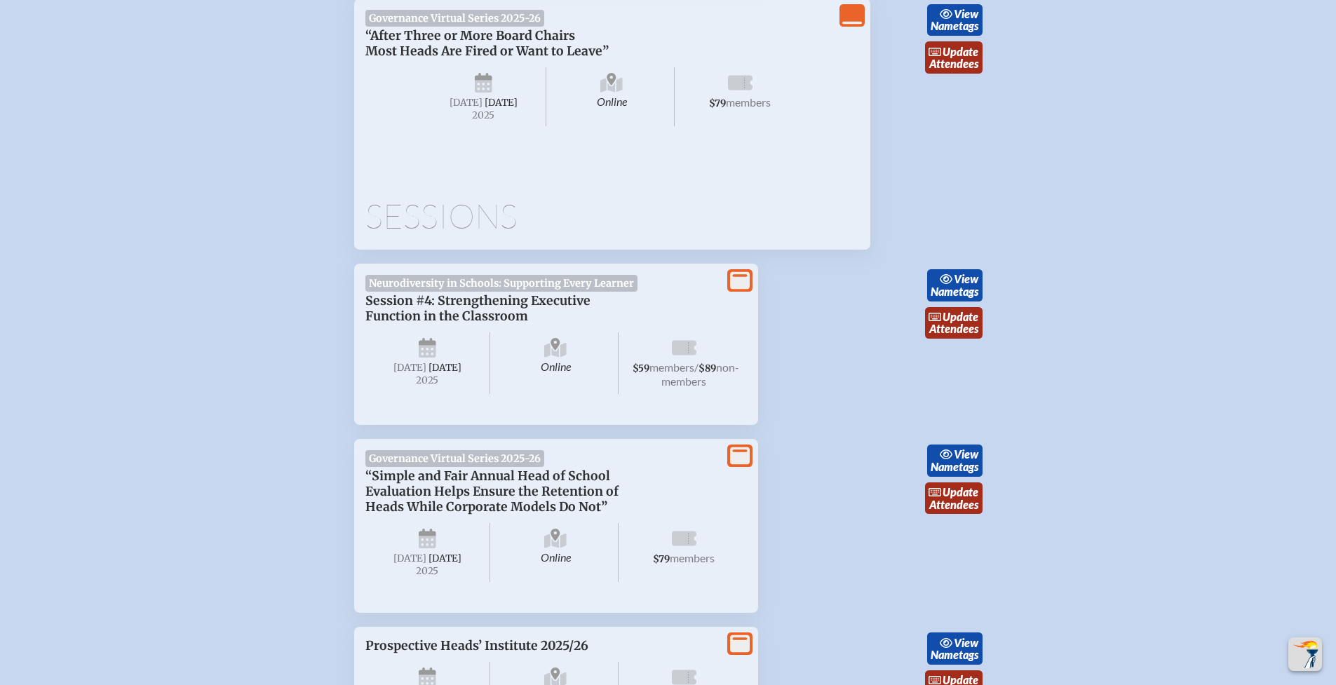
scroll to position [2280, 0]
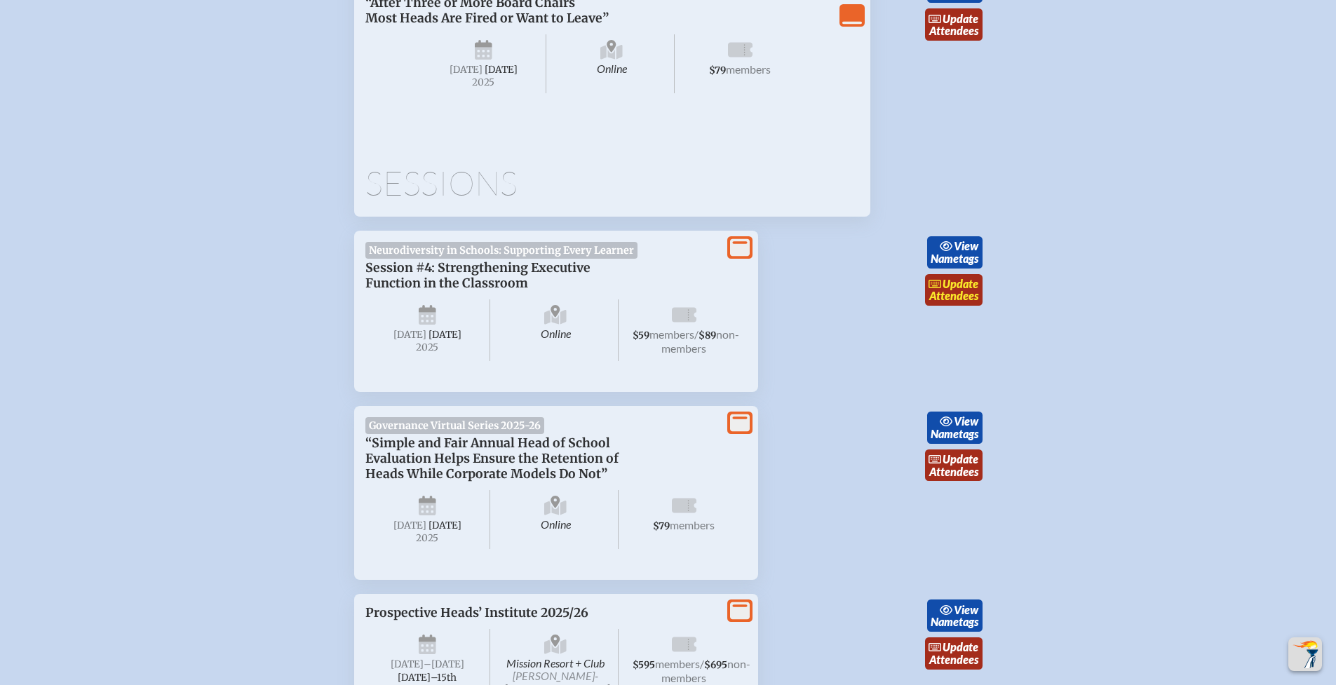
click at [966, 306] on link "update Attendees" at bounding box center [953, 290] width 57 height 32
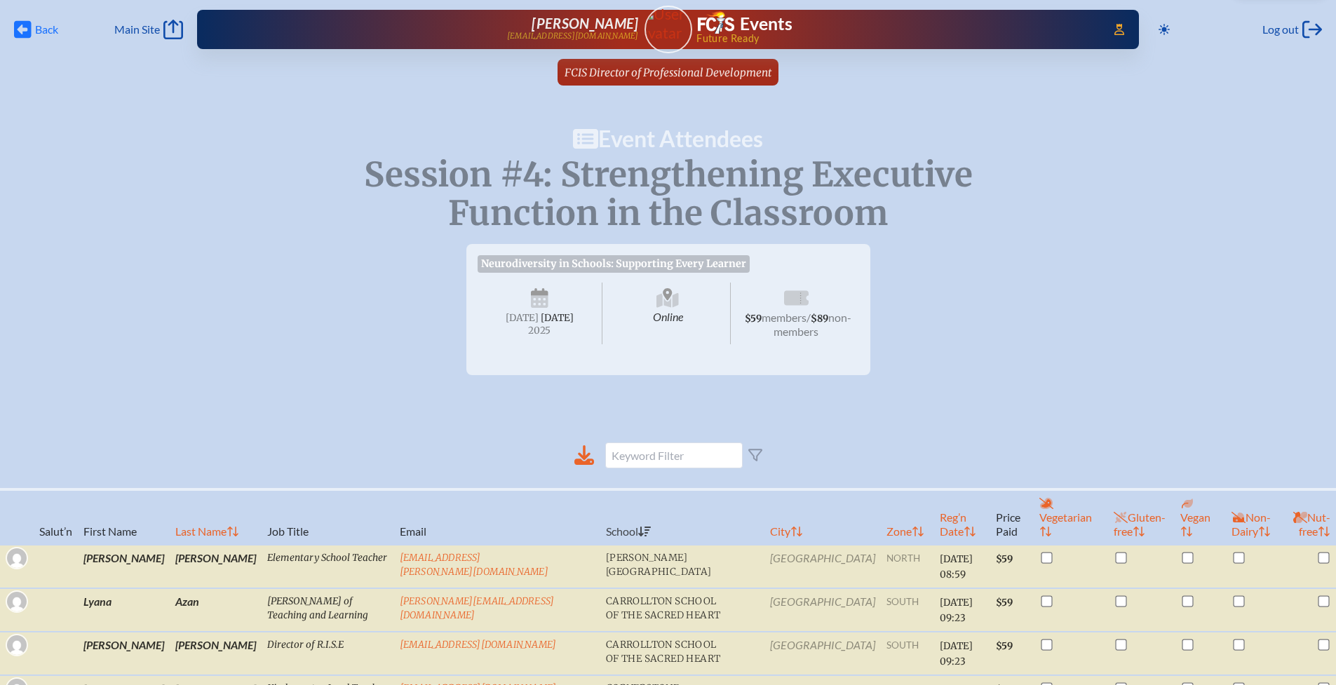
click at [25, 26] on icon at bounding box center [23, 30] width 18 height 18
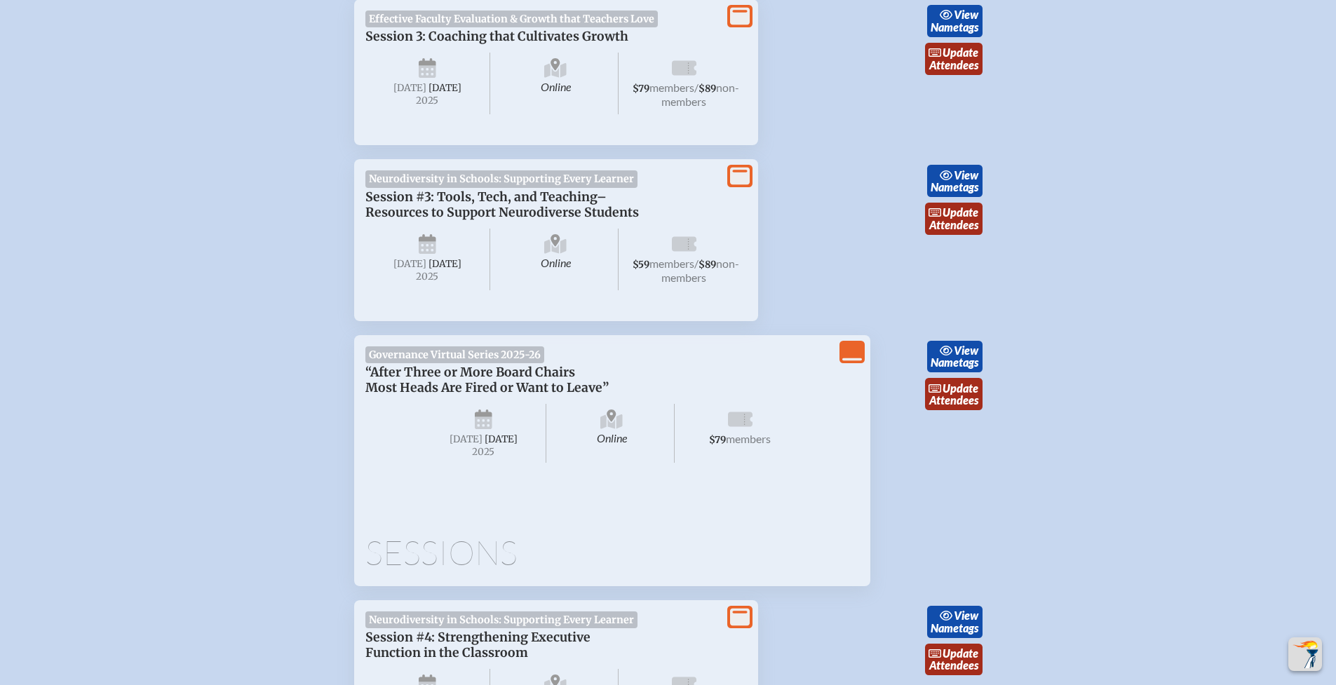
scroll to position [1969, 0]
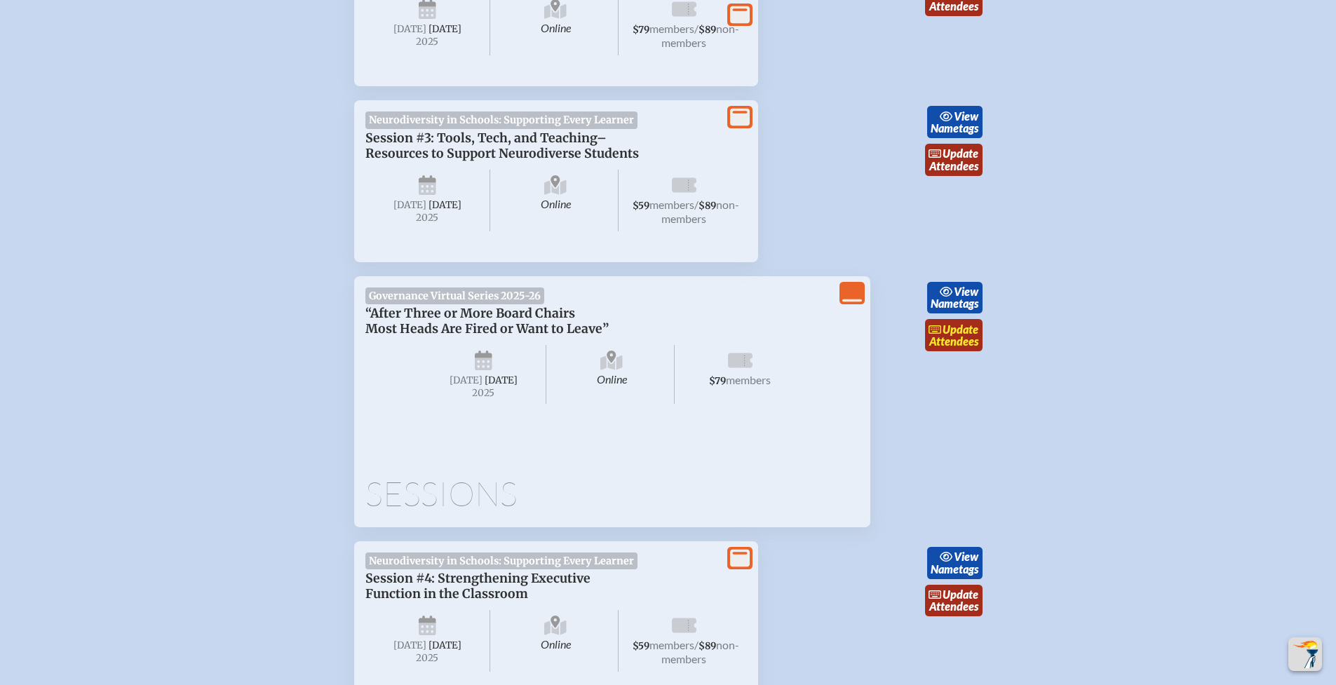
click at [959, 351] on link "update Attendees" at bounding box center [953, 335] width 57 height 32
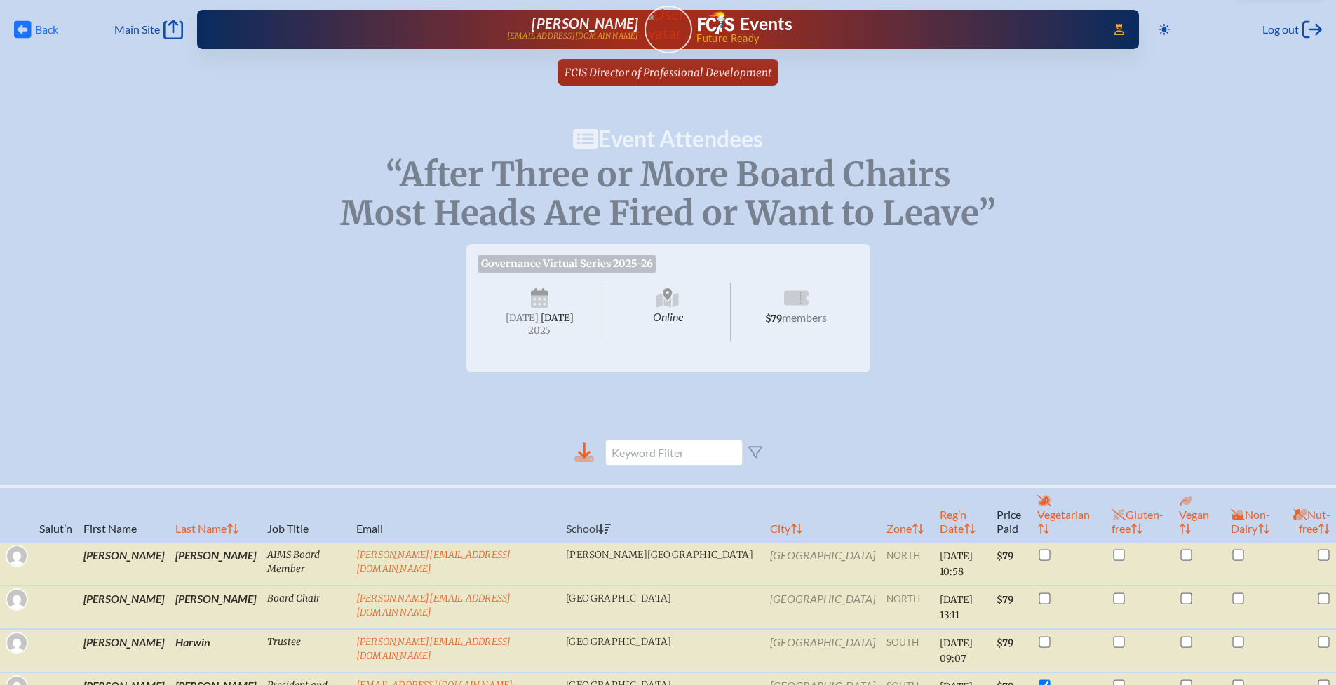
click at [31, 30] on icon at bounding box center [23, 30] width 18 height 18
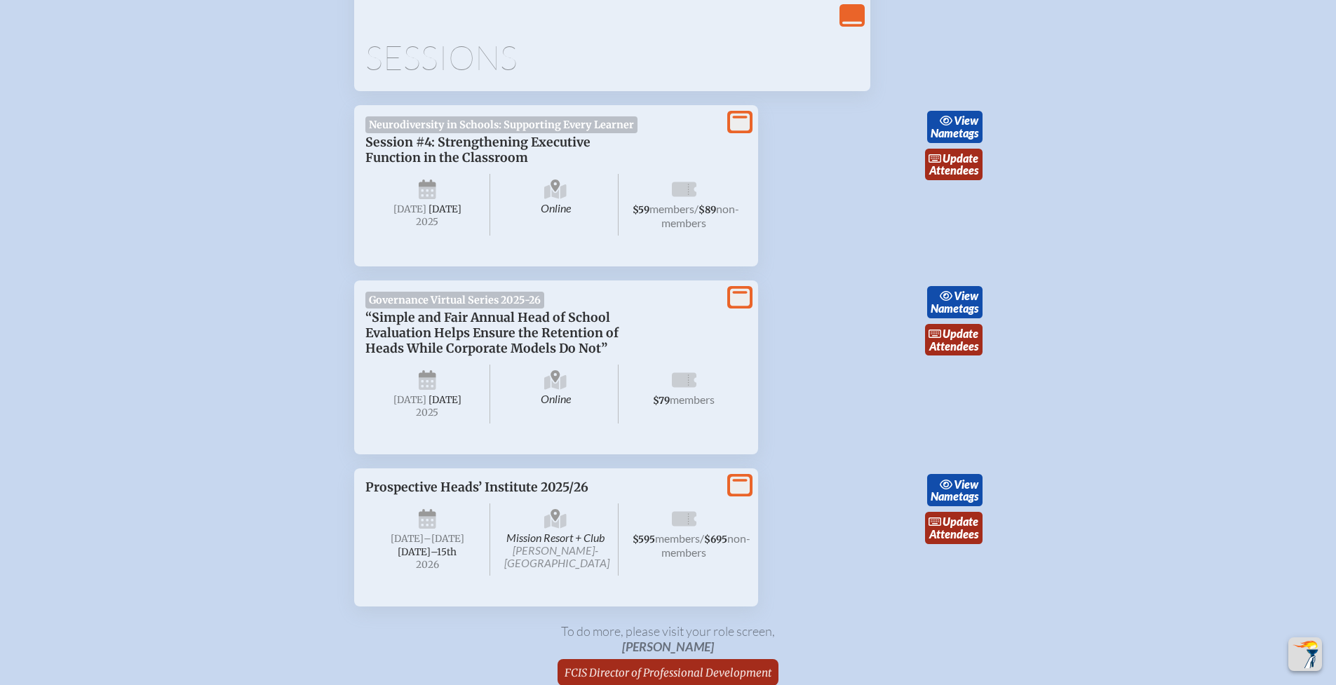
scroll to position [2407, 0]
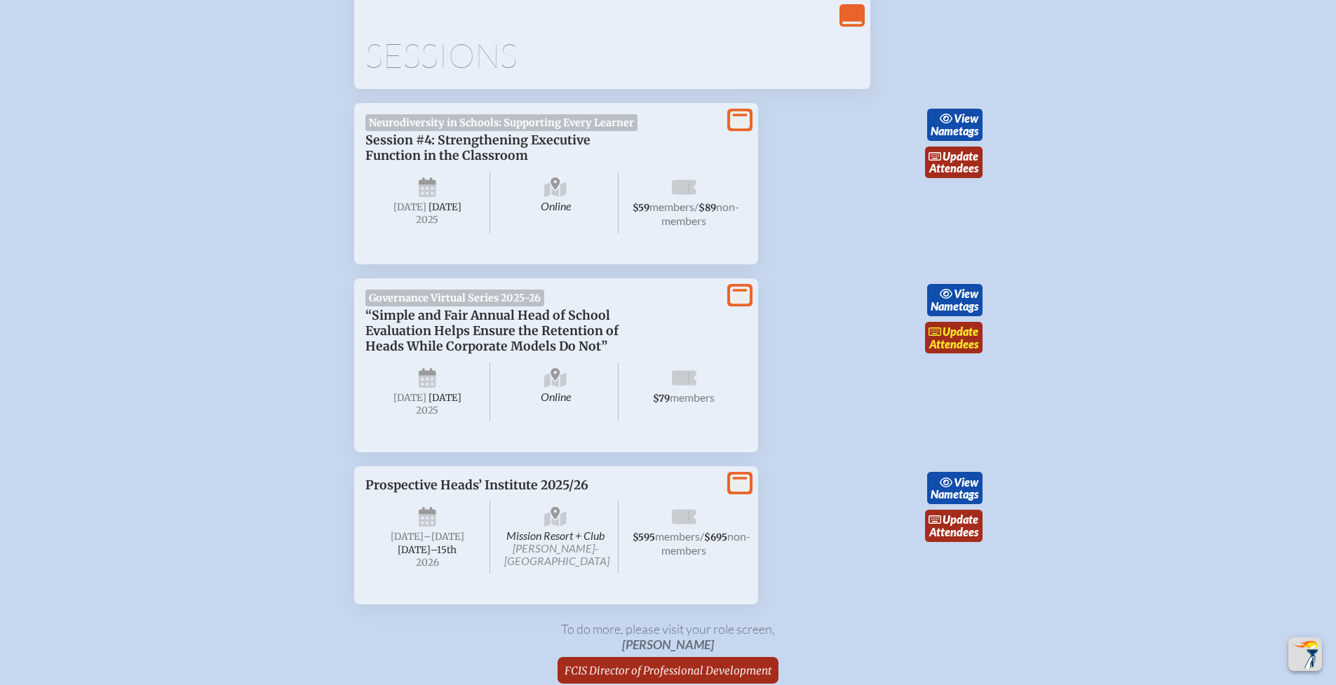
click at [945, 338] on span "update" at bounding box center [960, 331] width 36 height 13
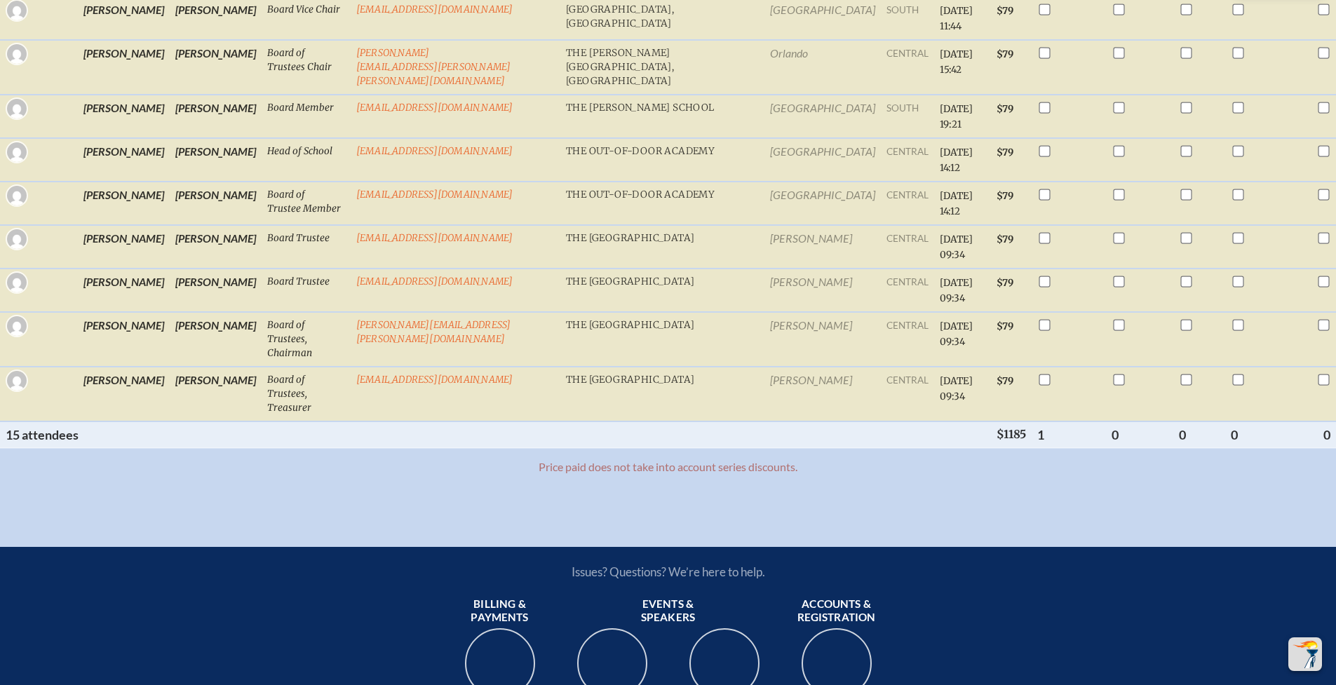
scroll to position [848, 0]
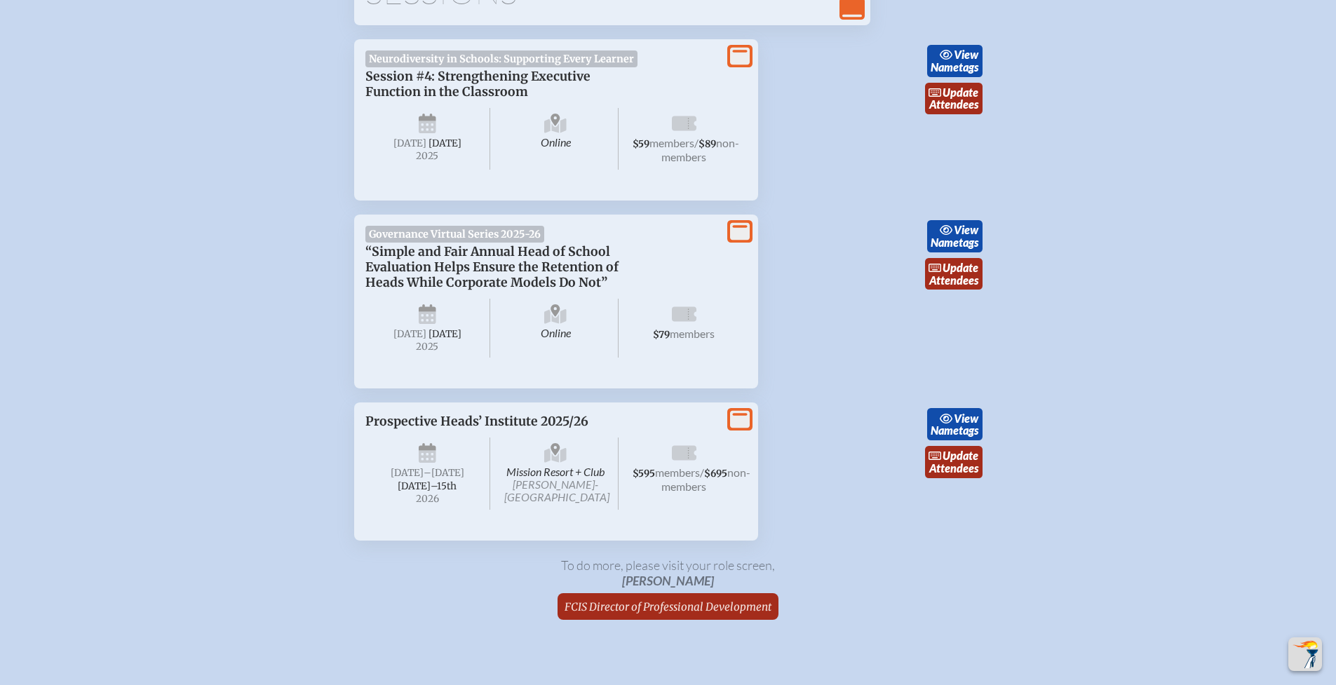
scroll to position [2651, 0]
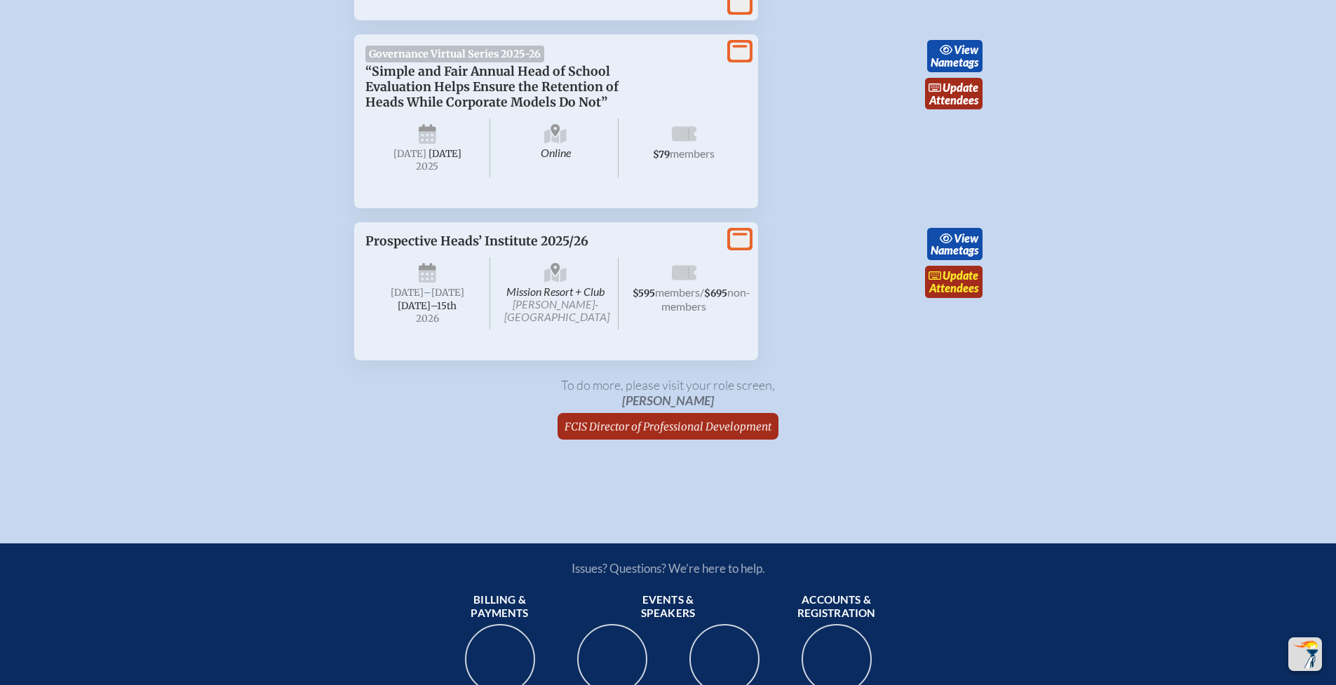
click at [950, 298] on link "update Attendees" at bounding box center [953, 282] width 57 height 32
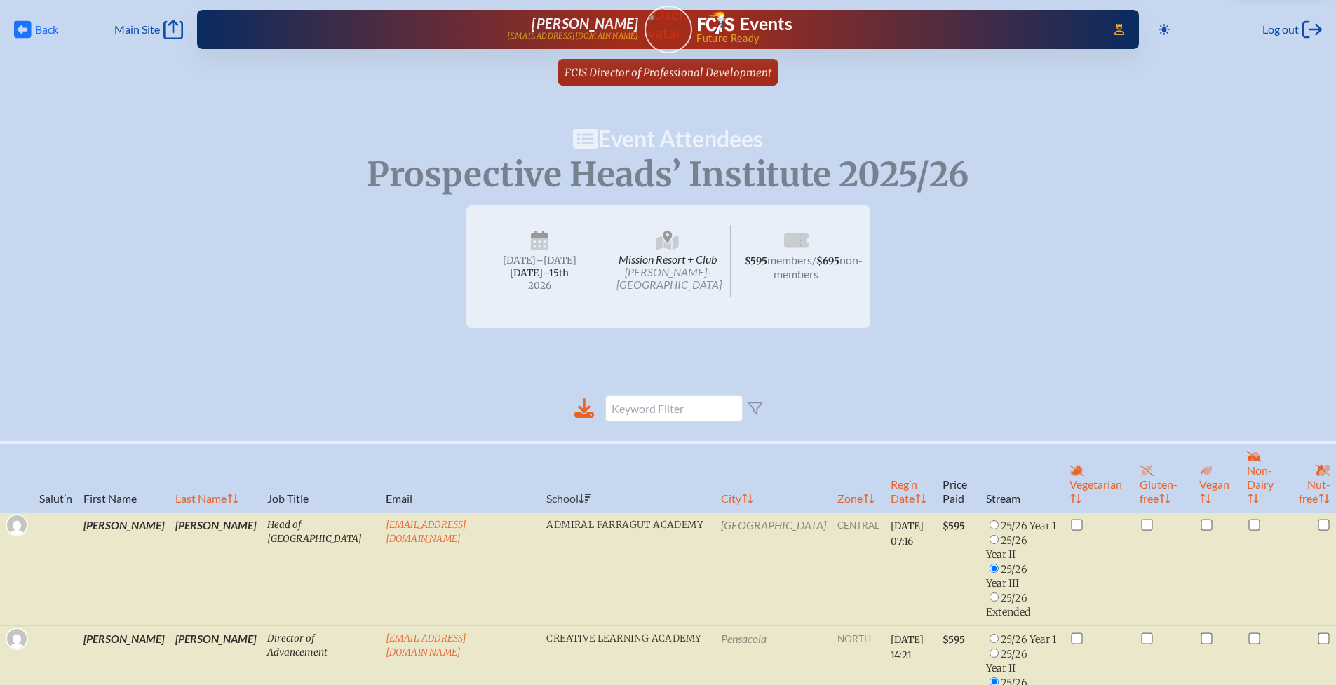
click at [35, 29] on span "Back" at bounding box center [46, 29] width 23 height 14
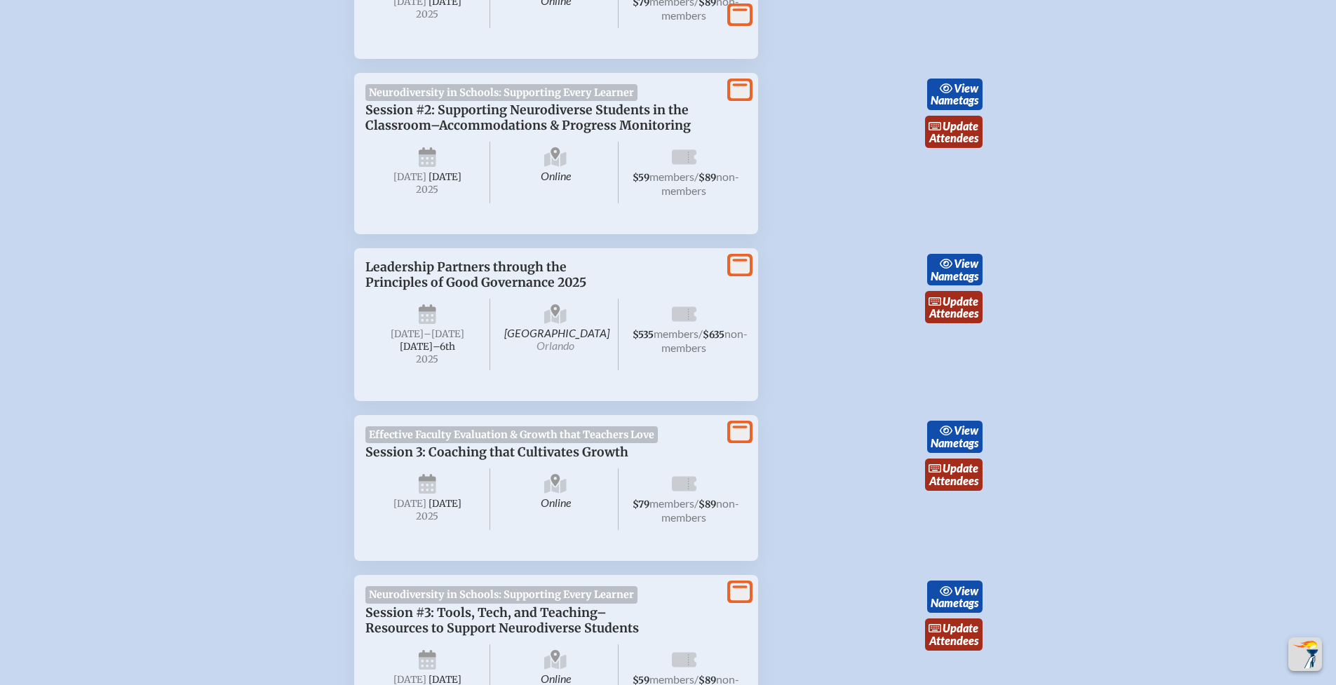
scroll to position [1408, 0]
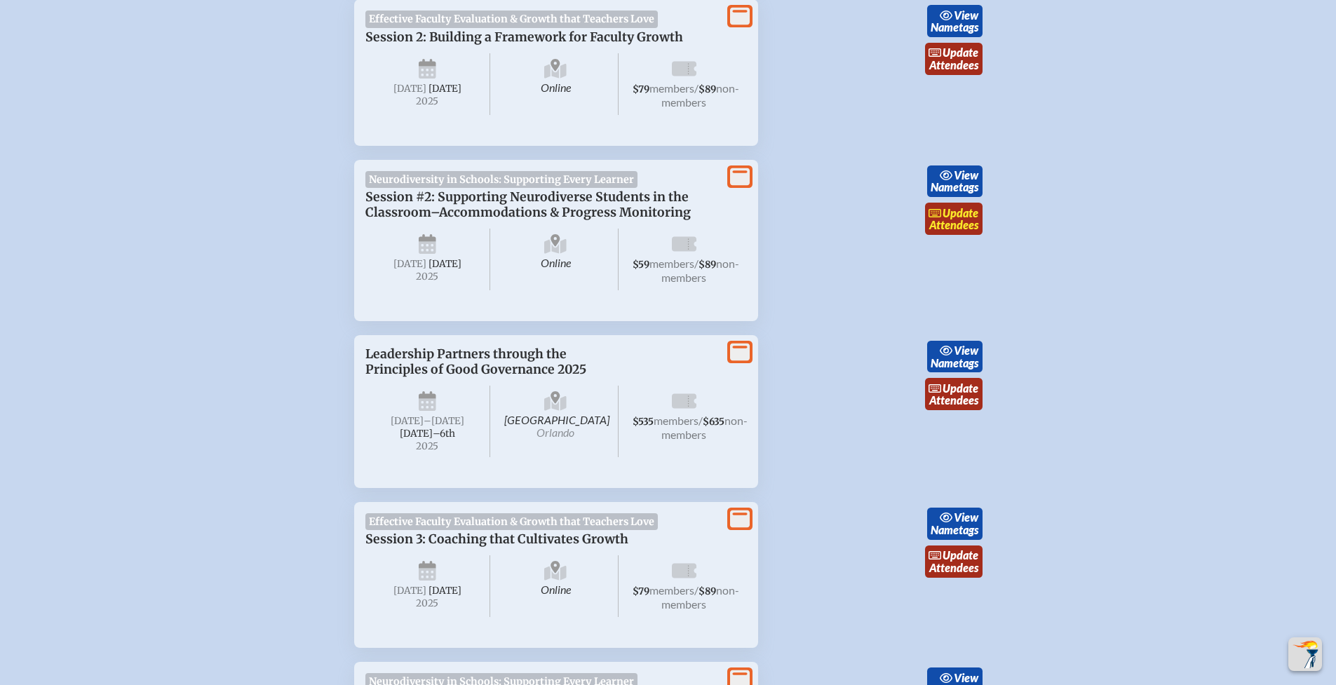
click at [960, 235] on link "update Attendees" at bounding box center [953, 219] width 57 height 32
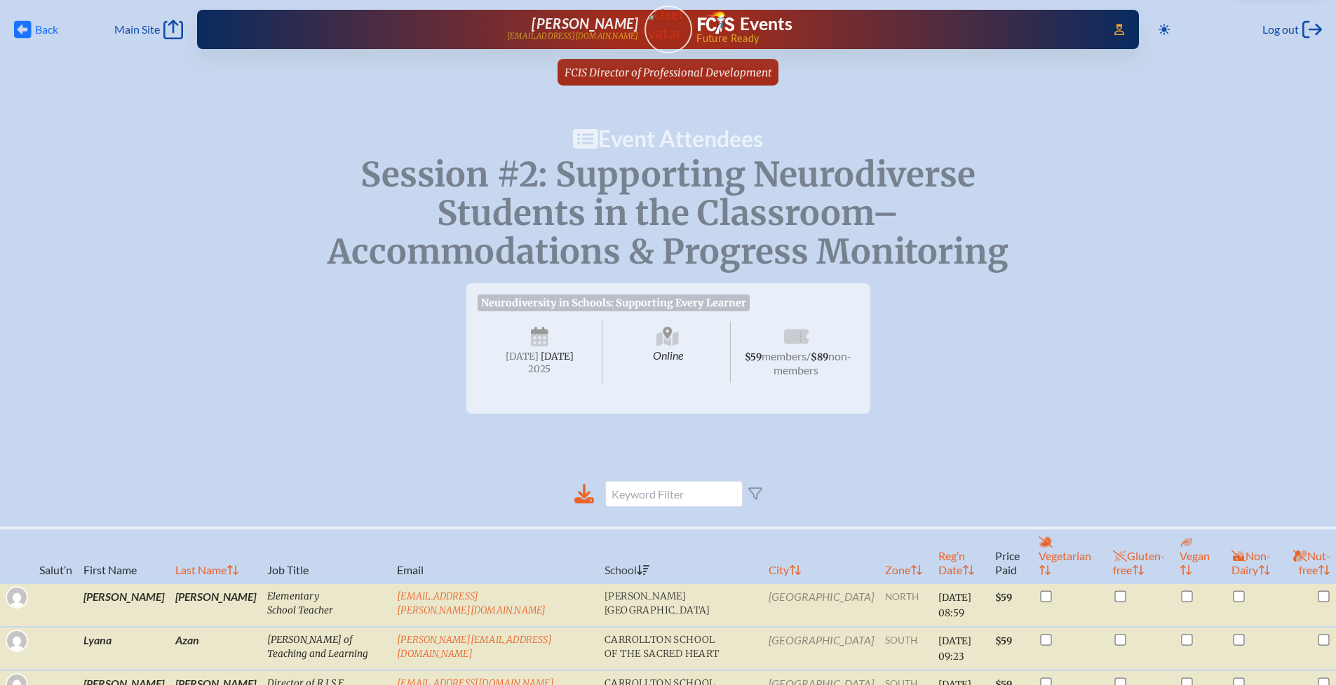
click at [36, 36] on span "Back Back" at bounding box center [36, 30] width 44 height 20
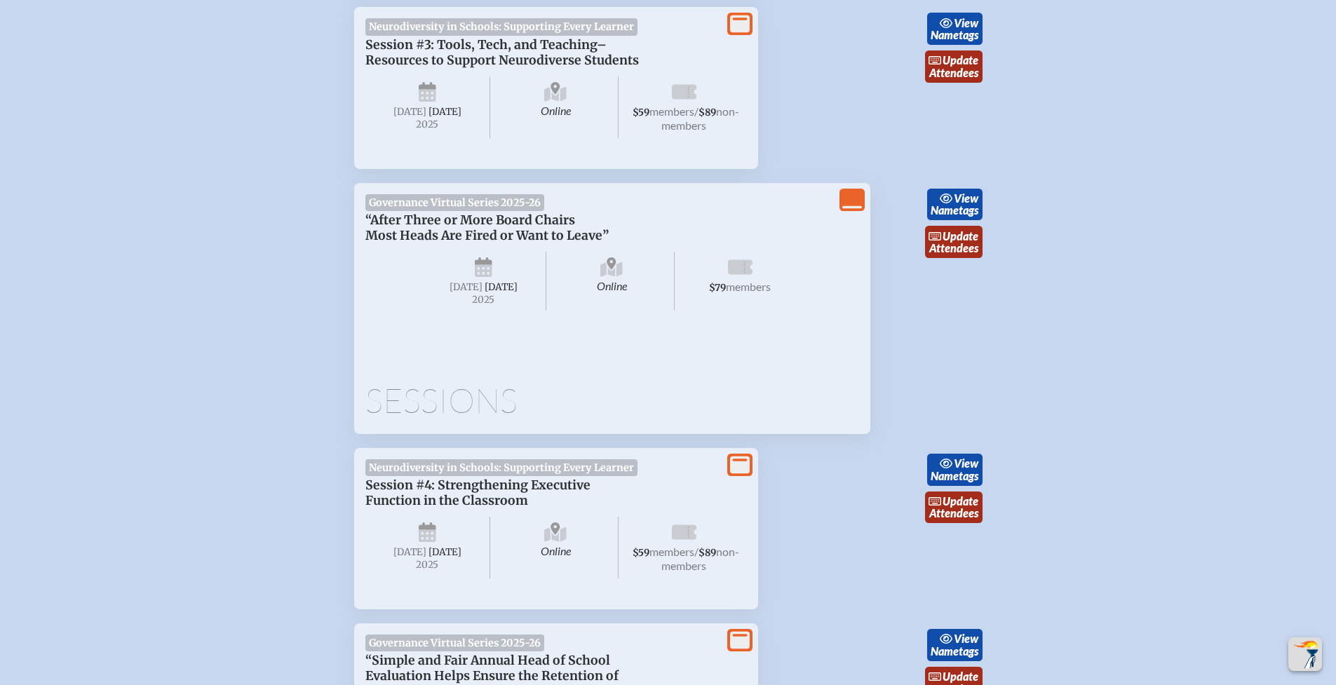
scroll to position [2233, 0]
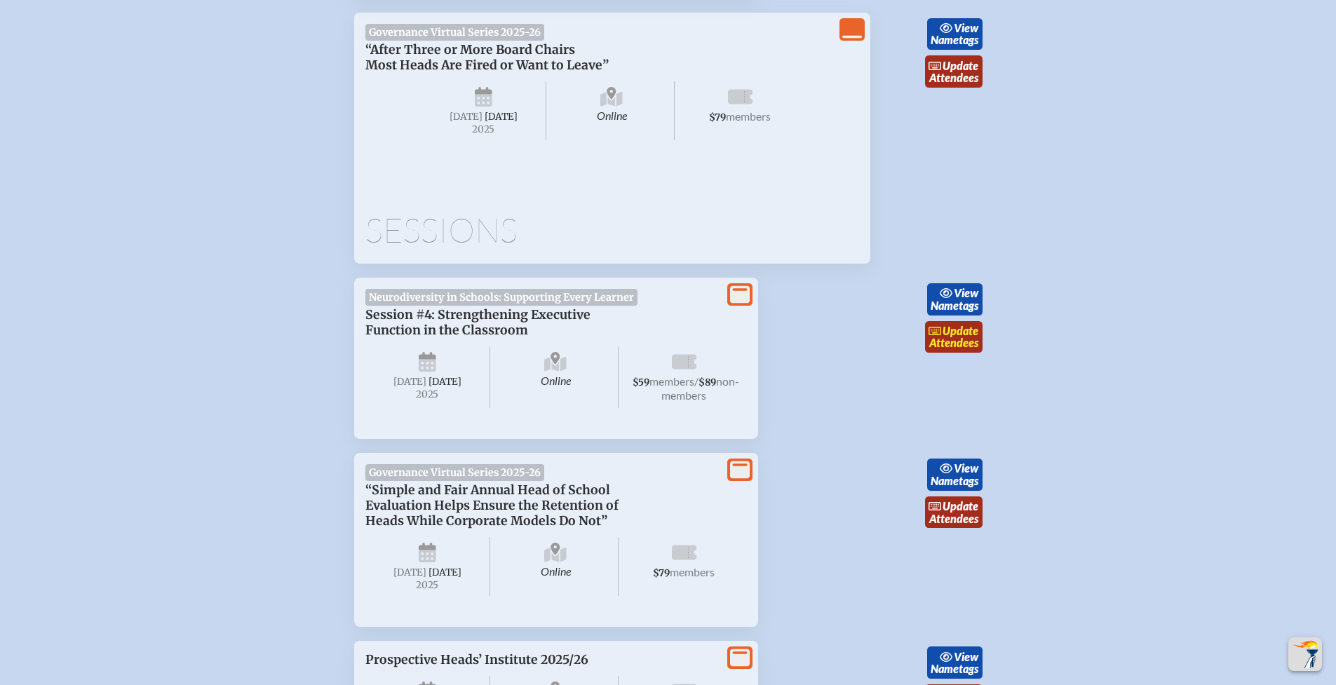
click at [956, 353] on link "update Attendees" at bounding box center [953, 337] width 57 height 32
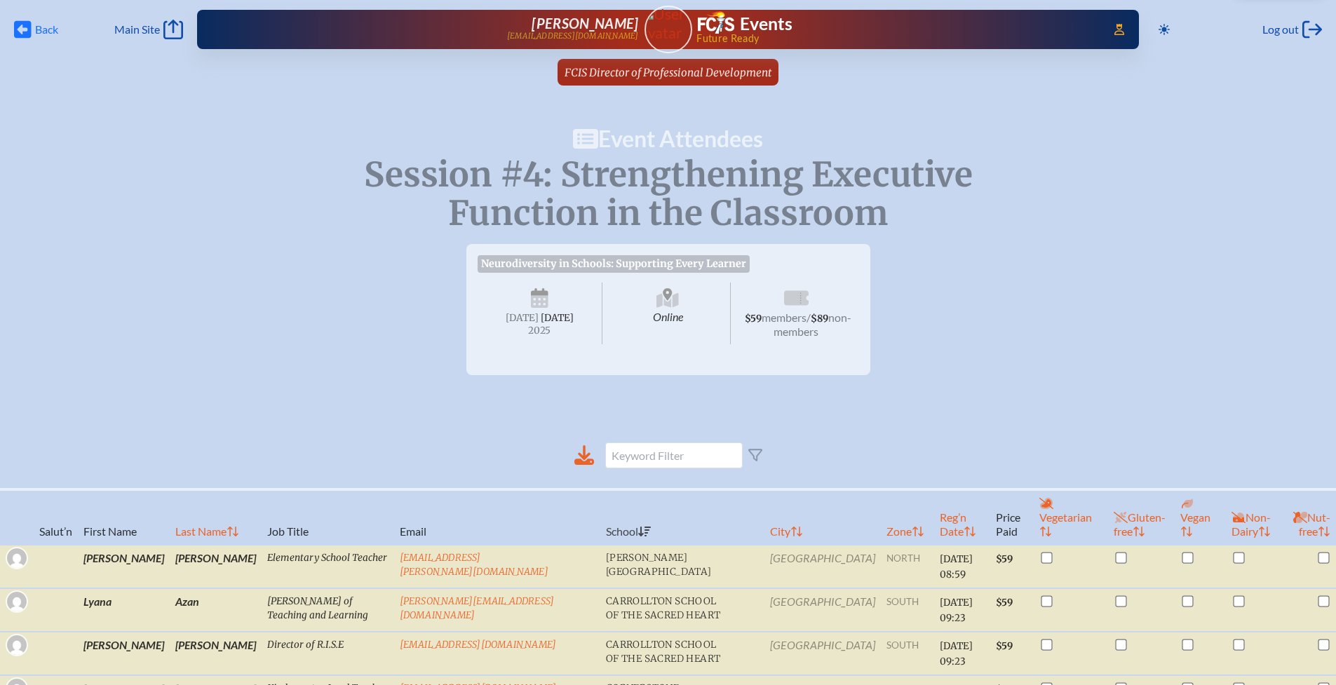
click at [46, 30] on span "Back" at bounding box center [46, 29] width 23 height 14
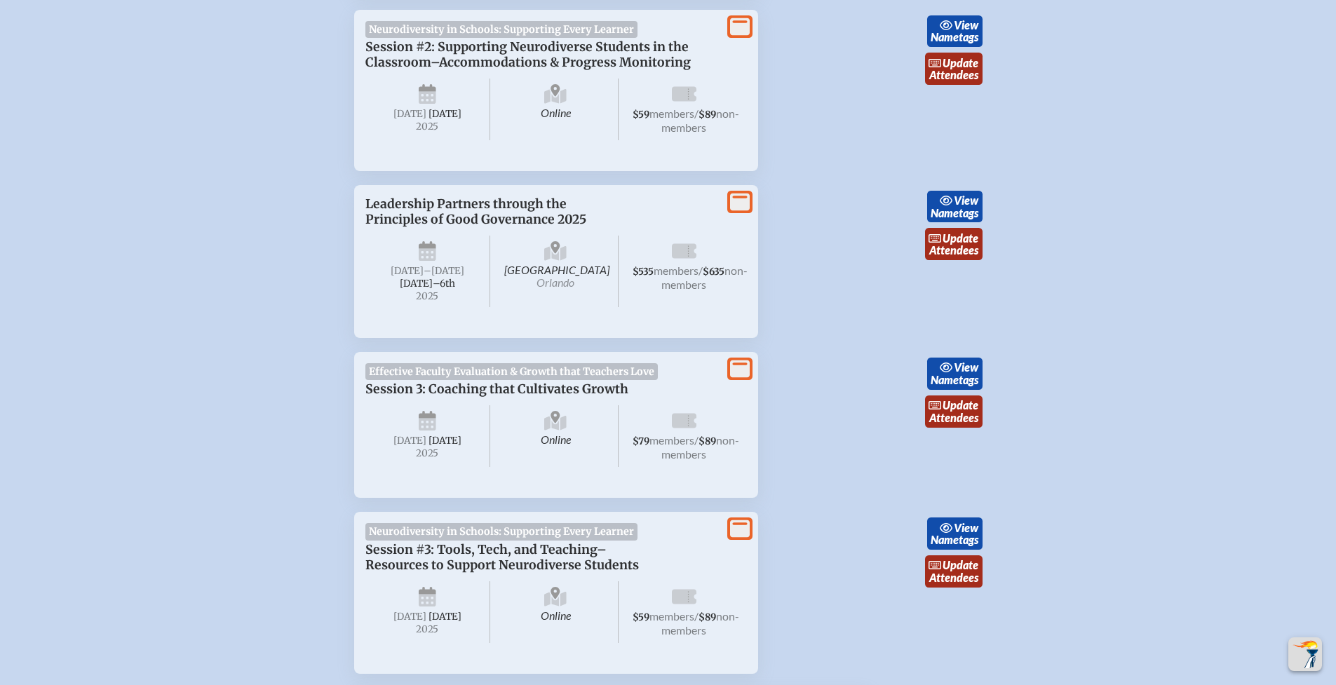
scroll to position [1555, 0]
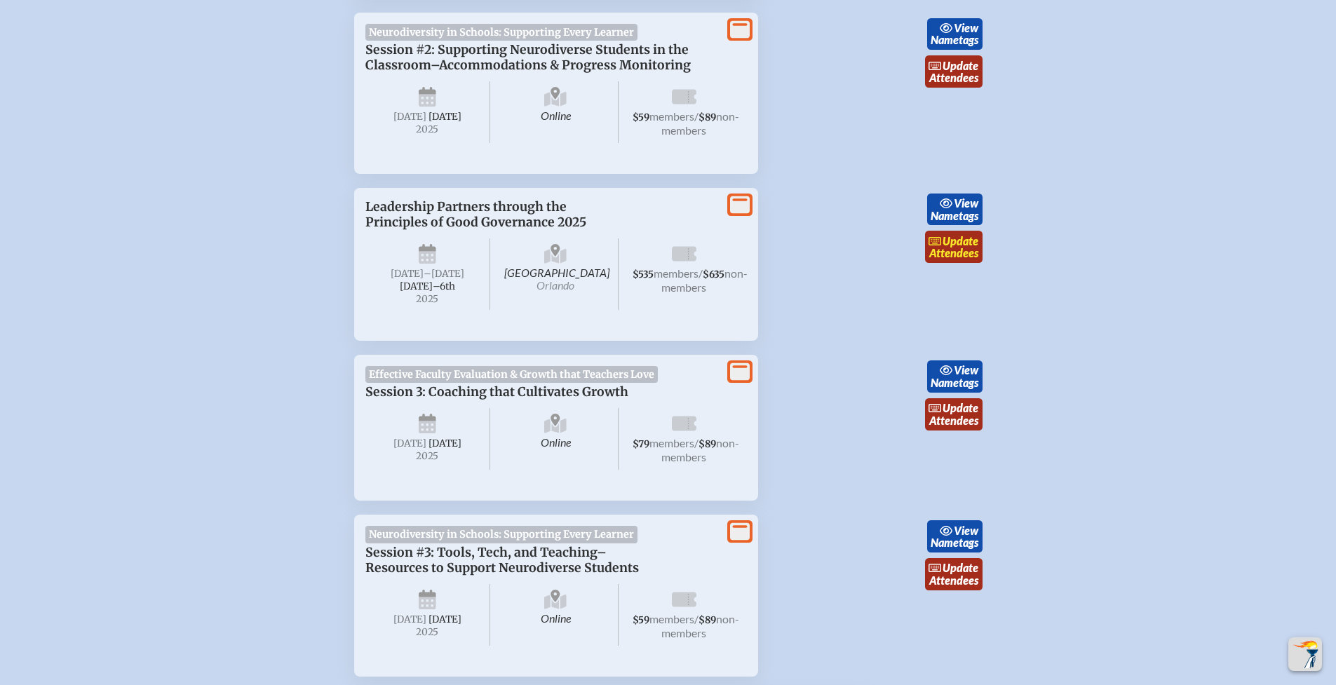
click at [945, 247] on span "update" at bounding box center [960, 240] width 36 height 13
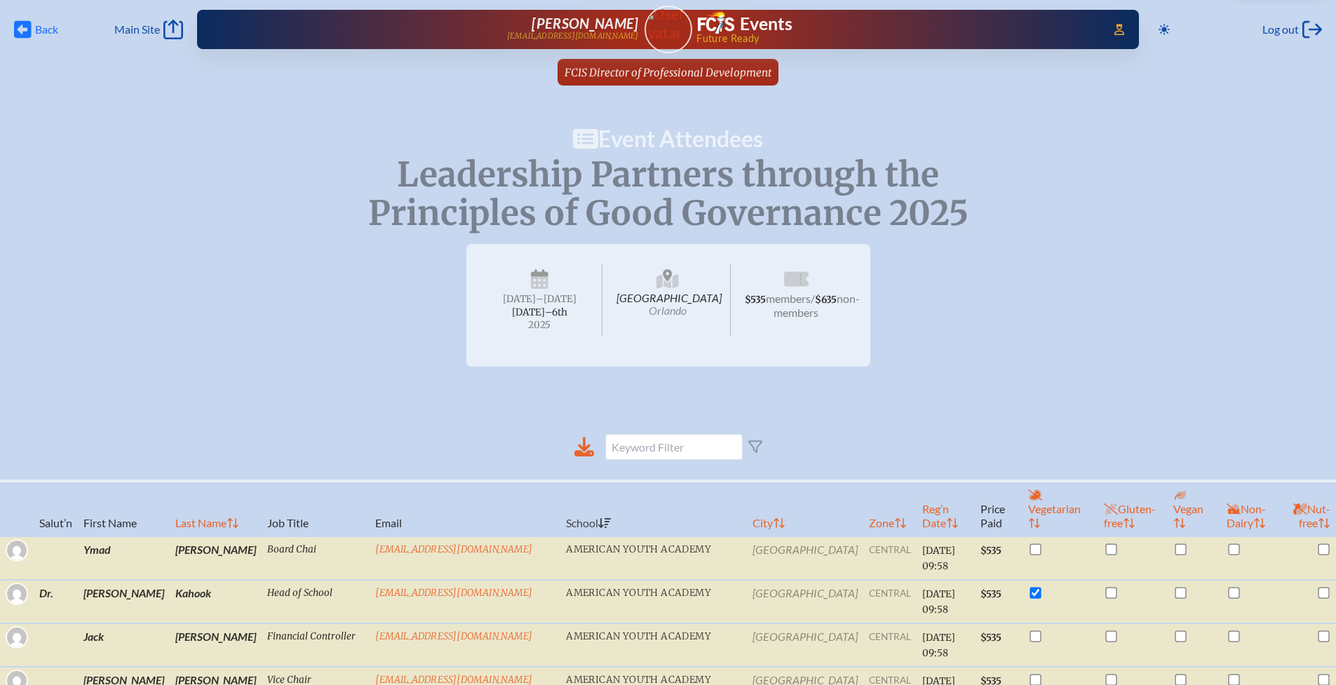
click at [29, 34] on icon at bounding box center [23, 30] width 18 height 18
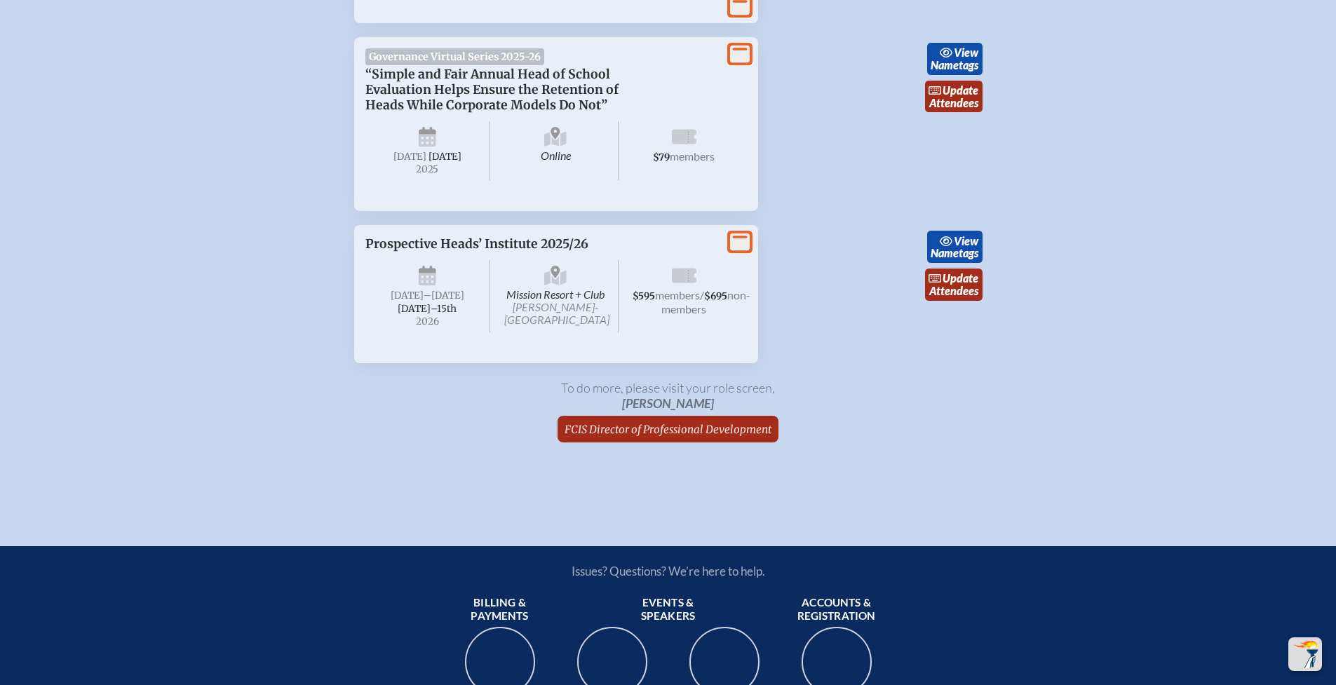
scroll to position [2892, 0]
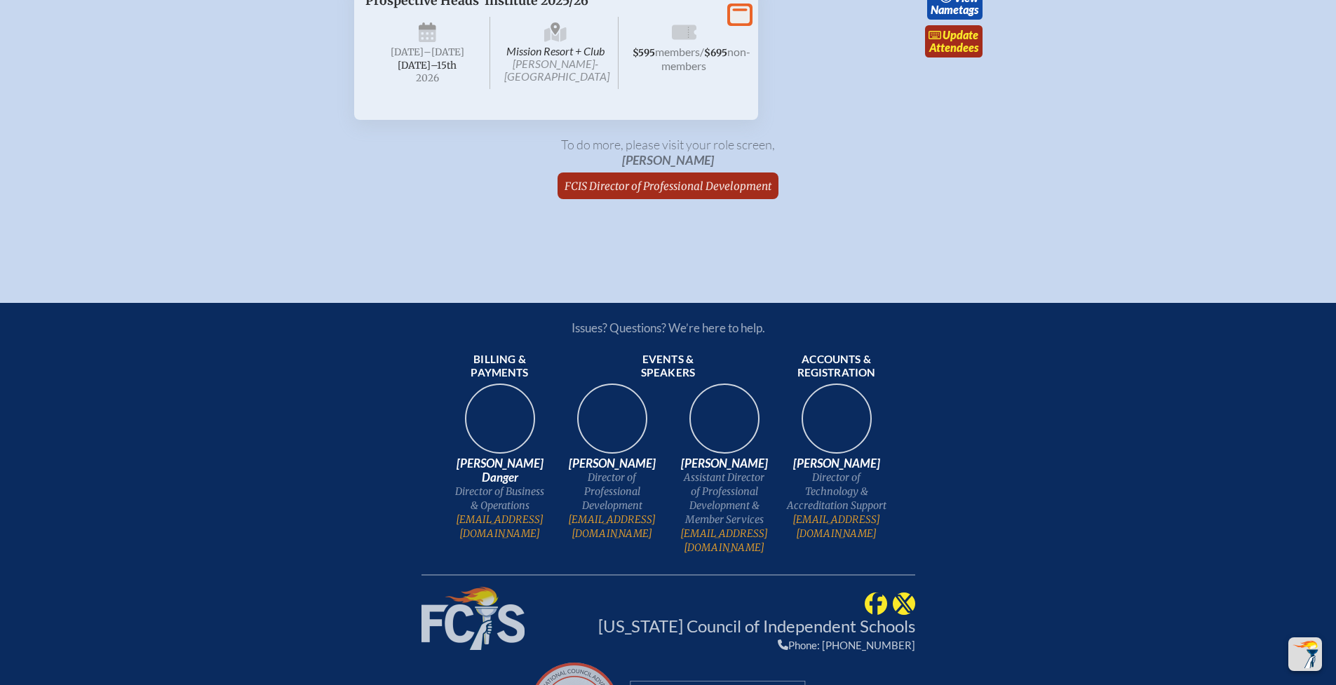
click at [956, 41] on span "update" at bounding box center [960, 34] width 36 height 13
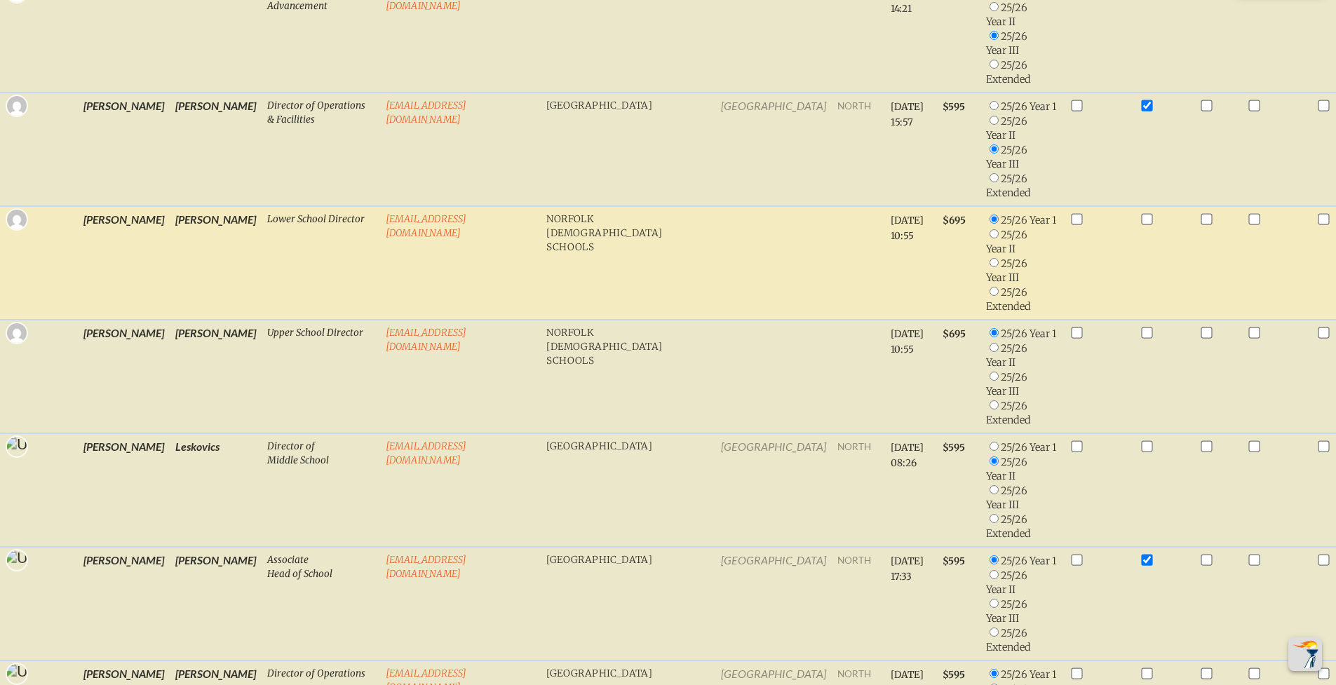
scroll to position [678, 0]
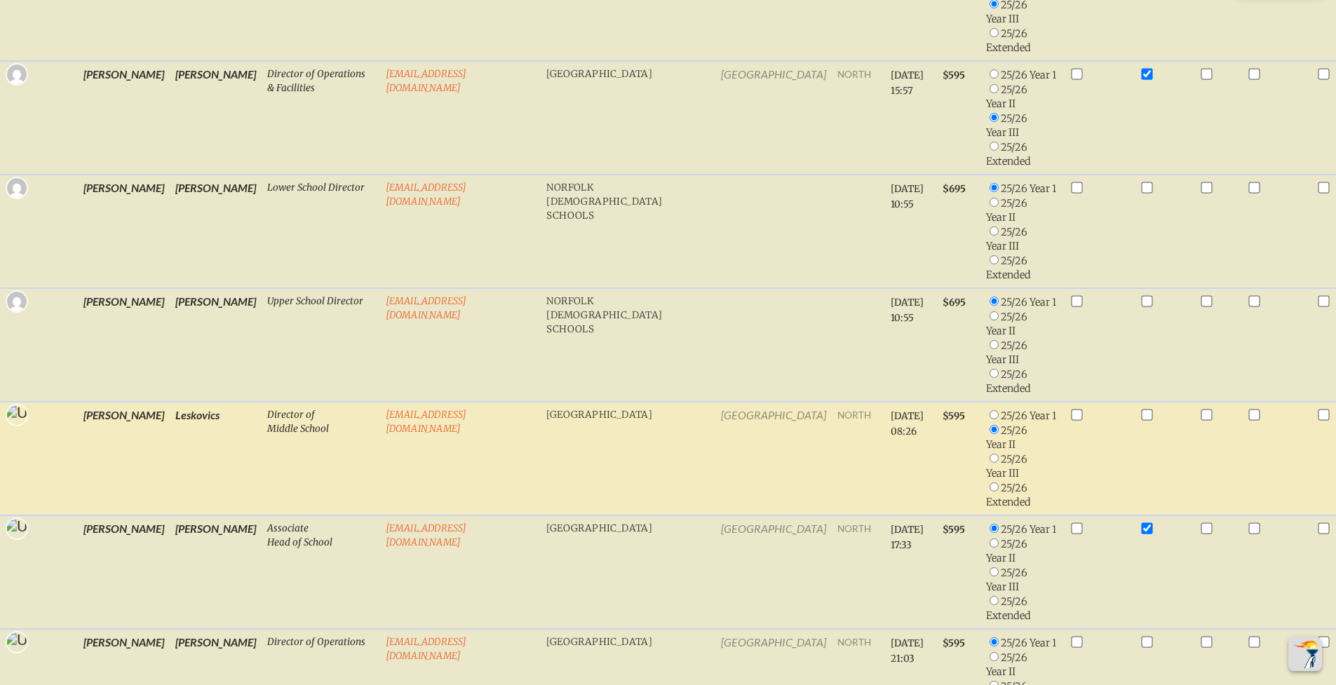
click at [989, 410] on input "radio" at bounding box center [993, 414] width 9 height 9
radio input "true"
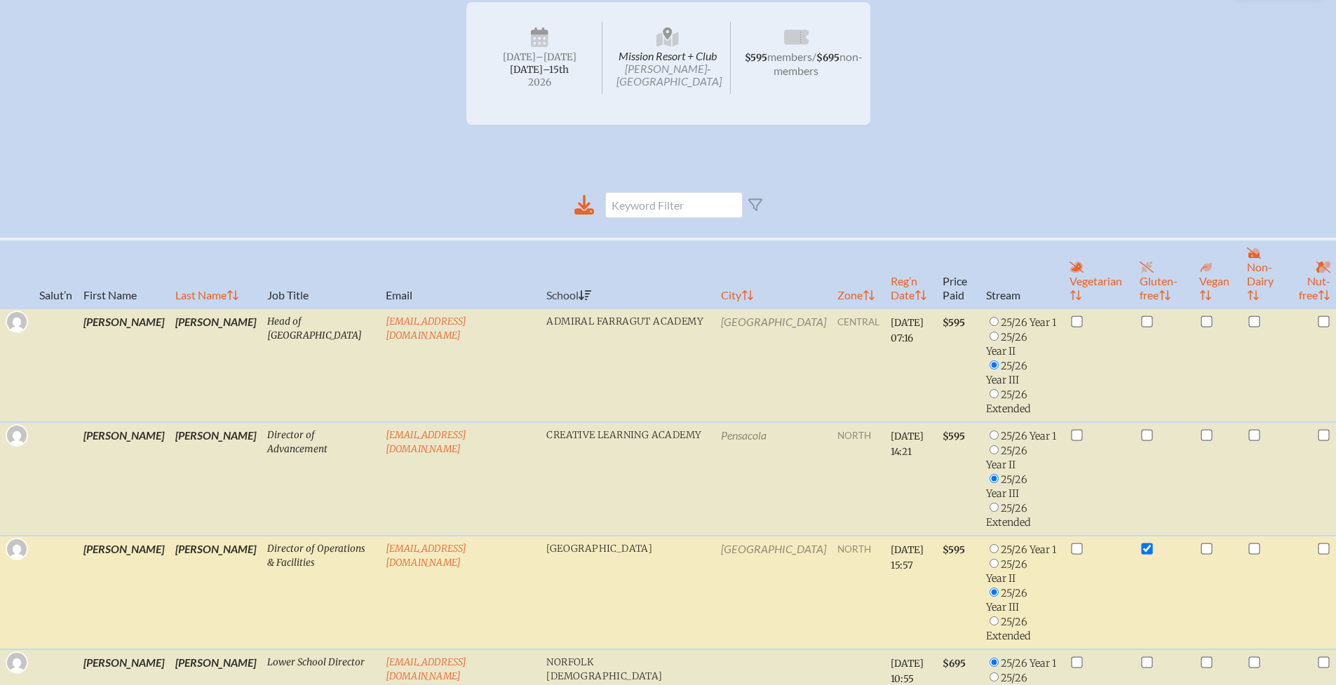
scroll to position [0, 0]
